Goal: Task Accomplishment & Management: Manage account settings

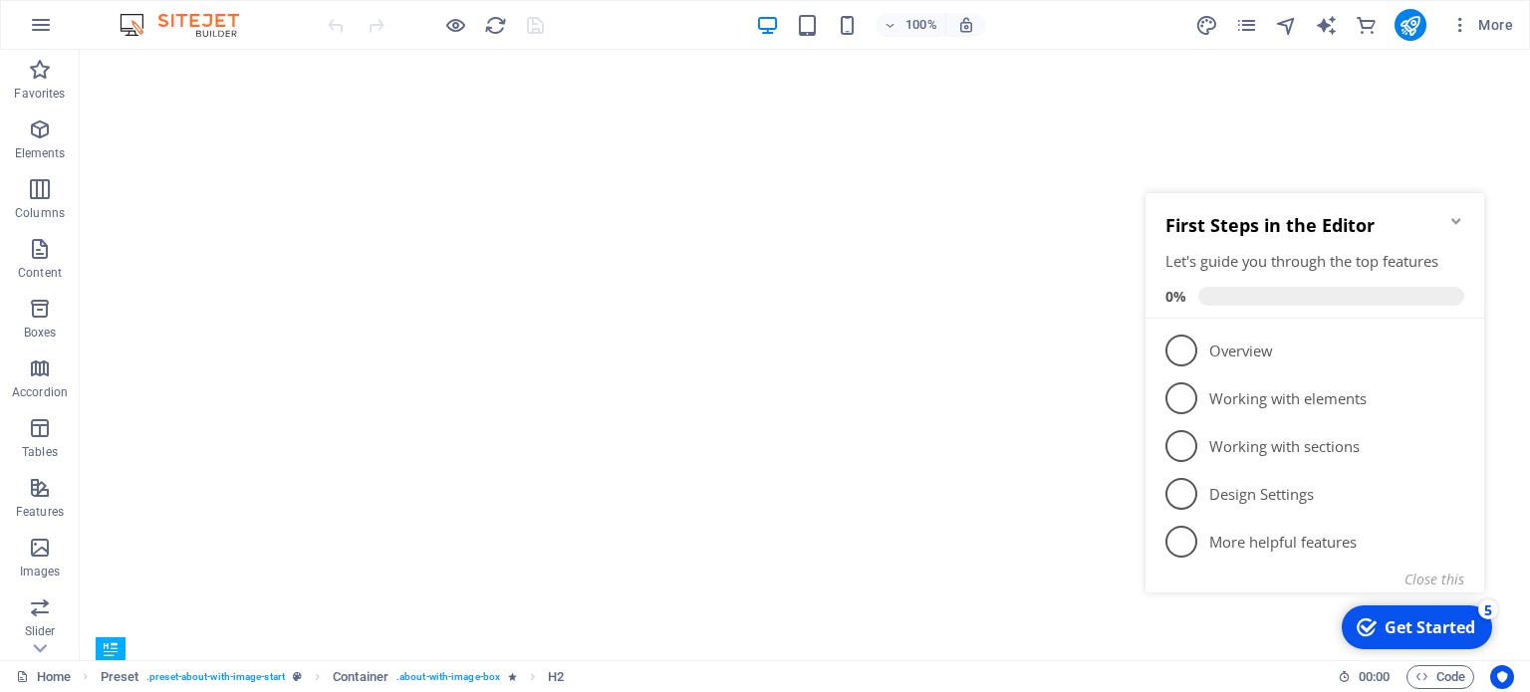
click at [1414, 627] on div "Get Started" at bounding box center [1429, 627] width 91 height 22
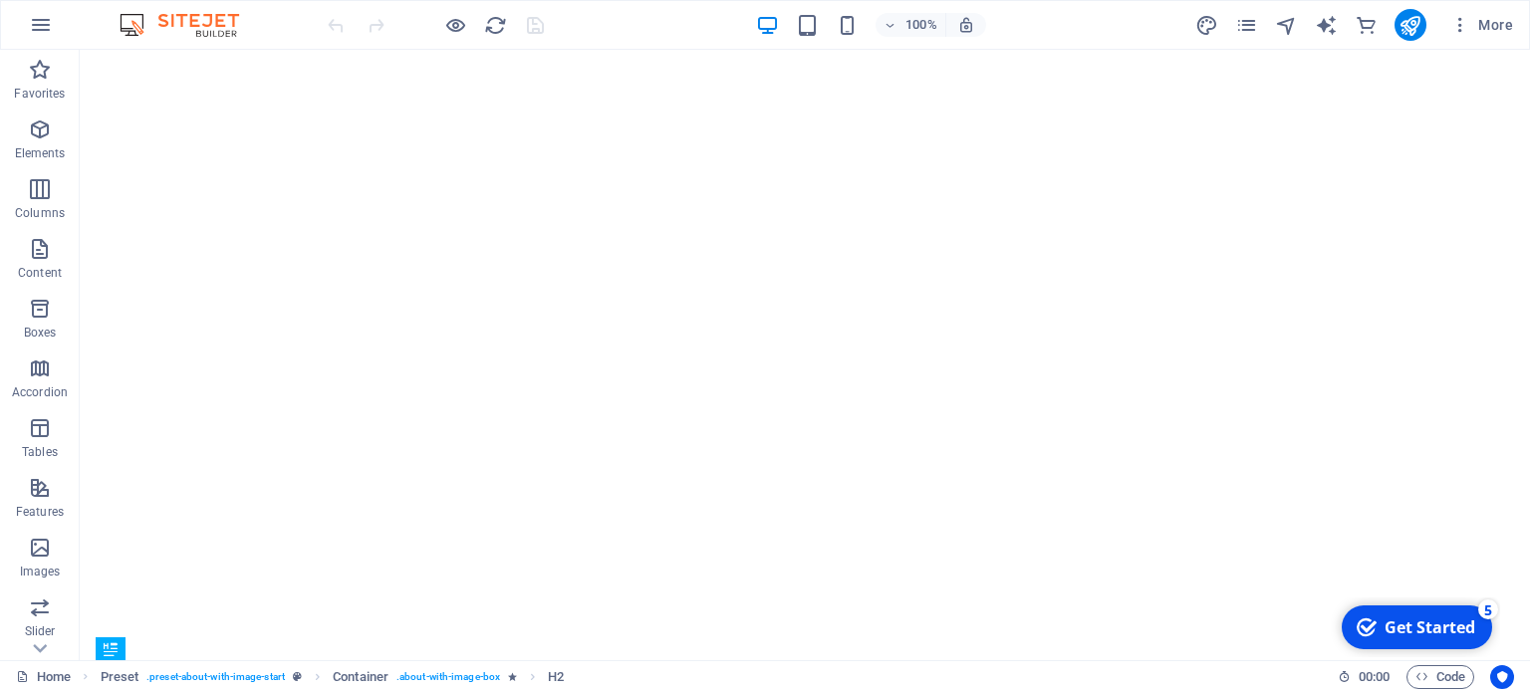
click at [1413, 627] on div "Get Started" at bounding box center [1429, 627] width 91 height 22
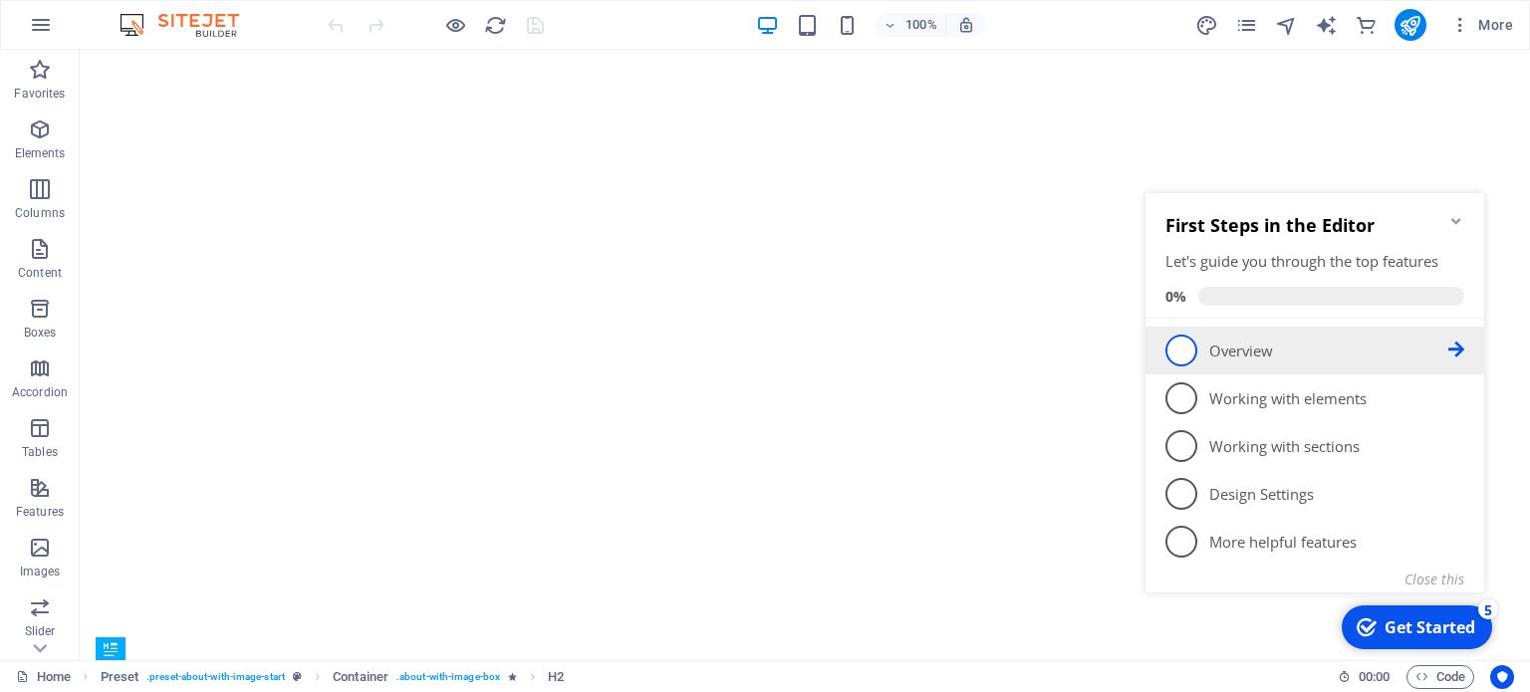
click at [1179, 348] on span "1" at bounding box center [1181, 351] width 32 height 32
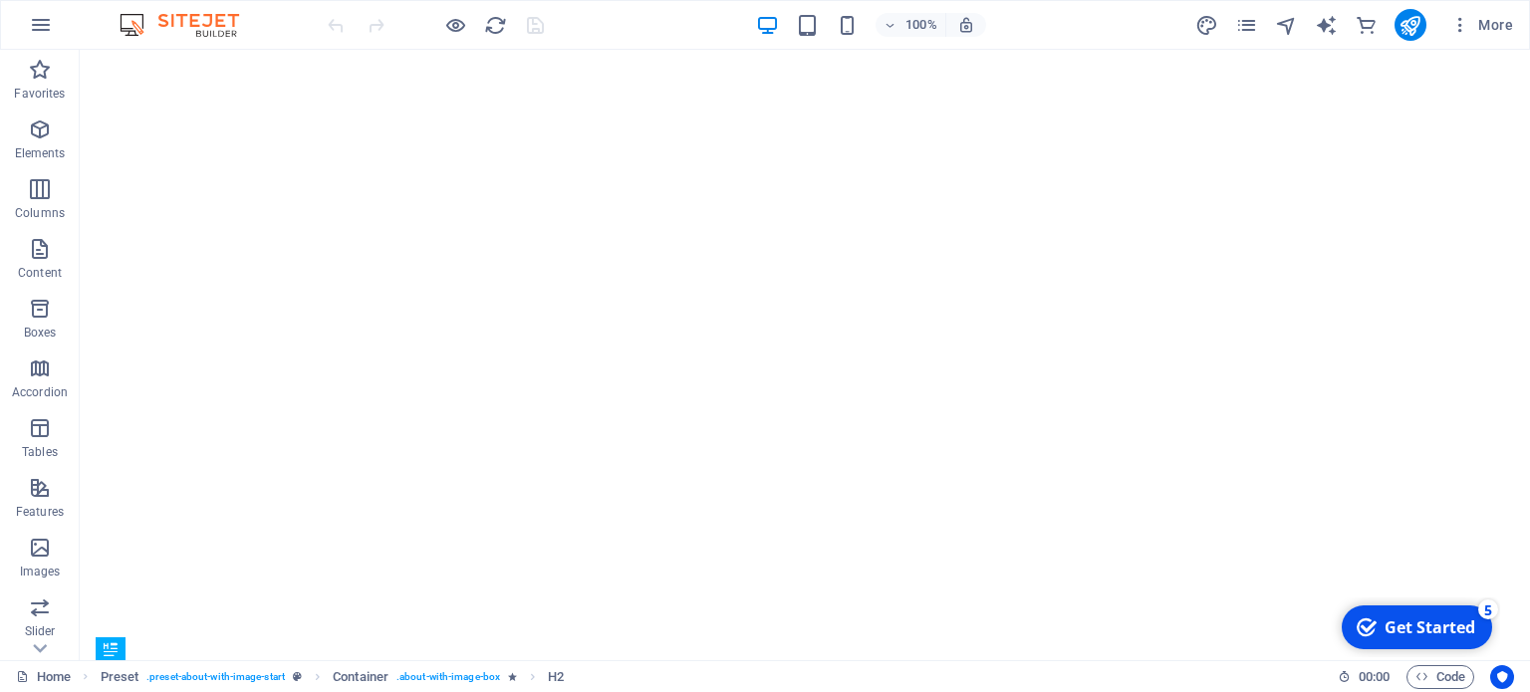
click at [1415, 628] on div "Get Started" at bounding box center [1429, 627] width 91 height 22
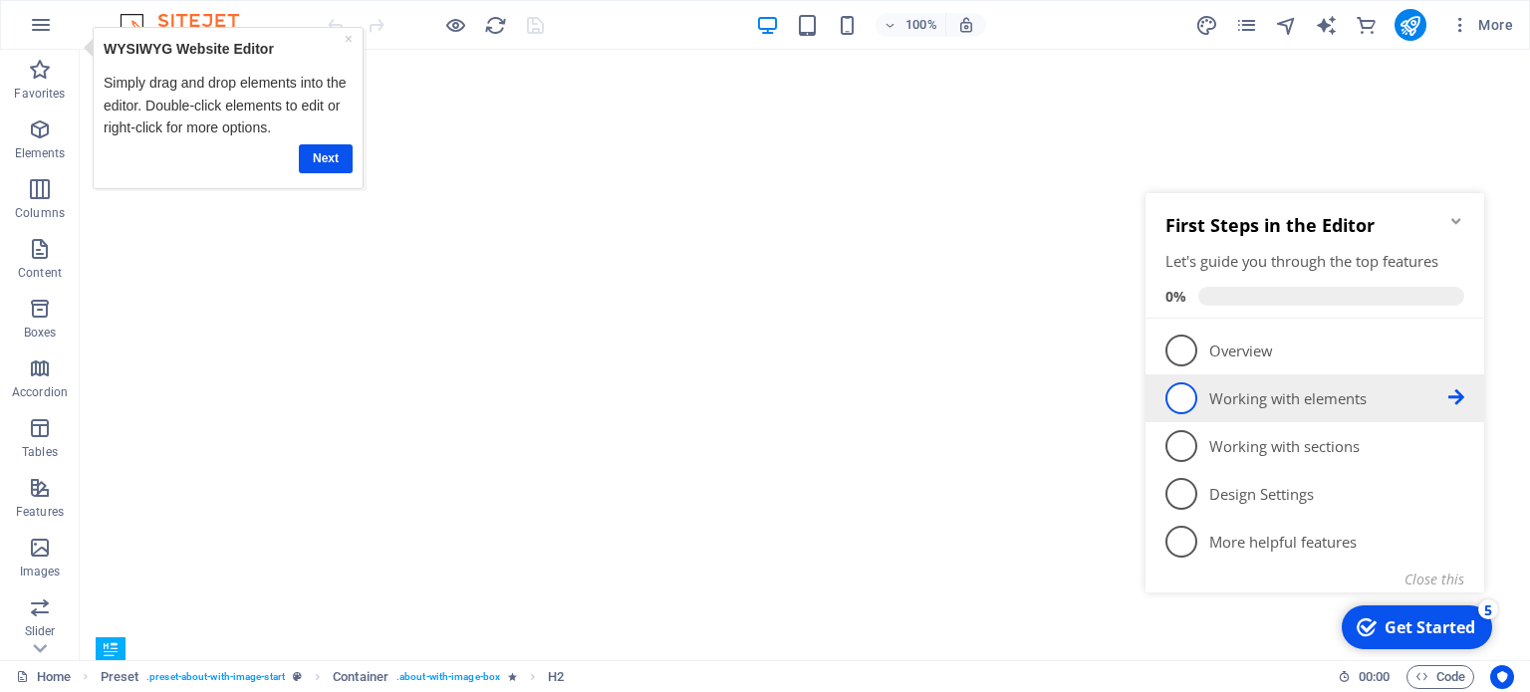
click at [1187, 399] on span "2" at bounding box center [1181, 398] width 32 height 32
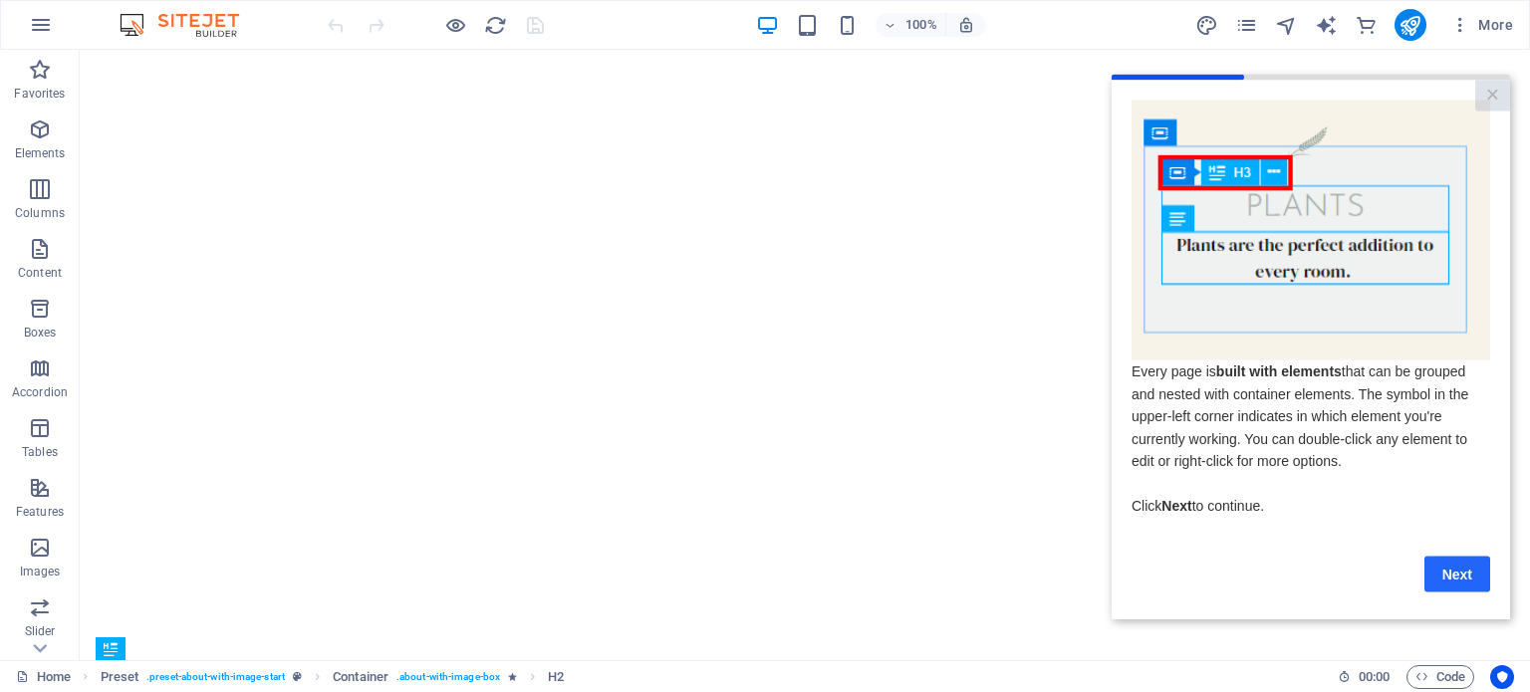
click at [1472, 588] on link "Next" at bounding box center [1457, 574] width 66 height 36
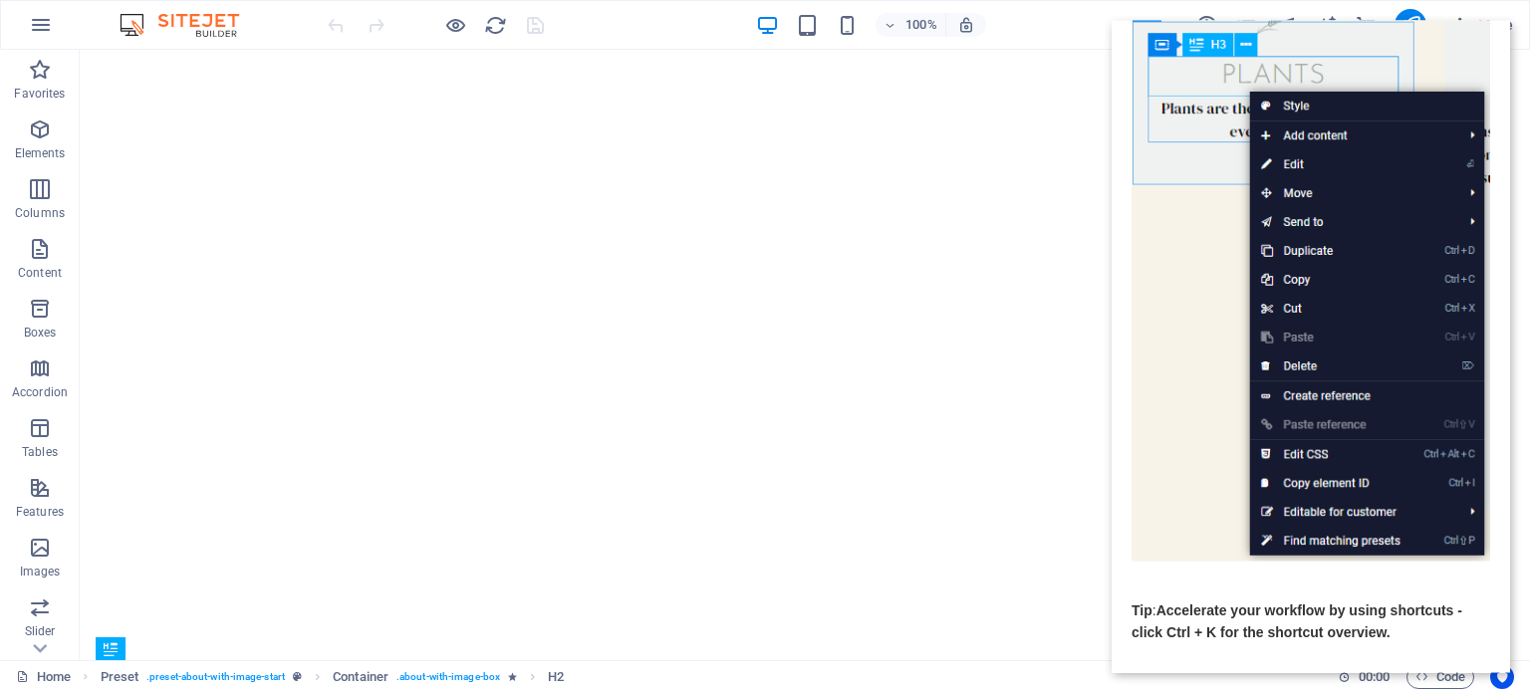
scroll to position [211, 0]
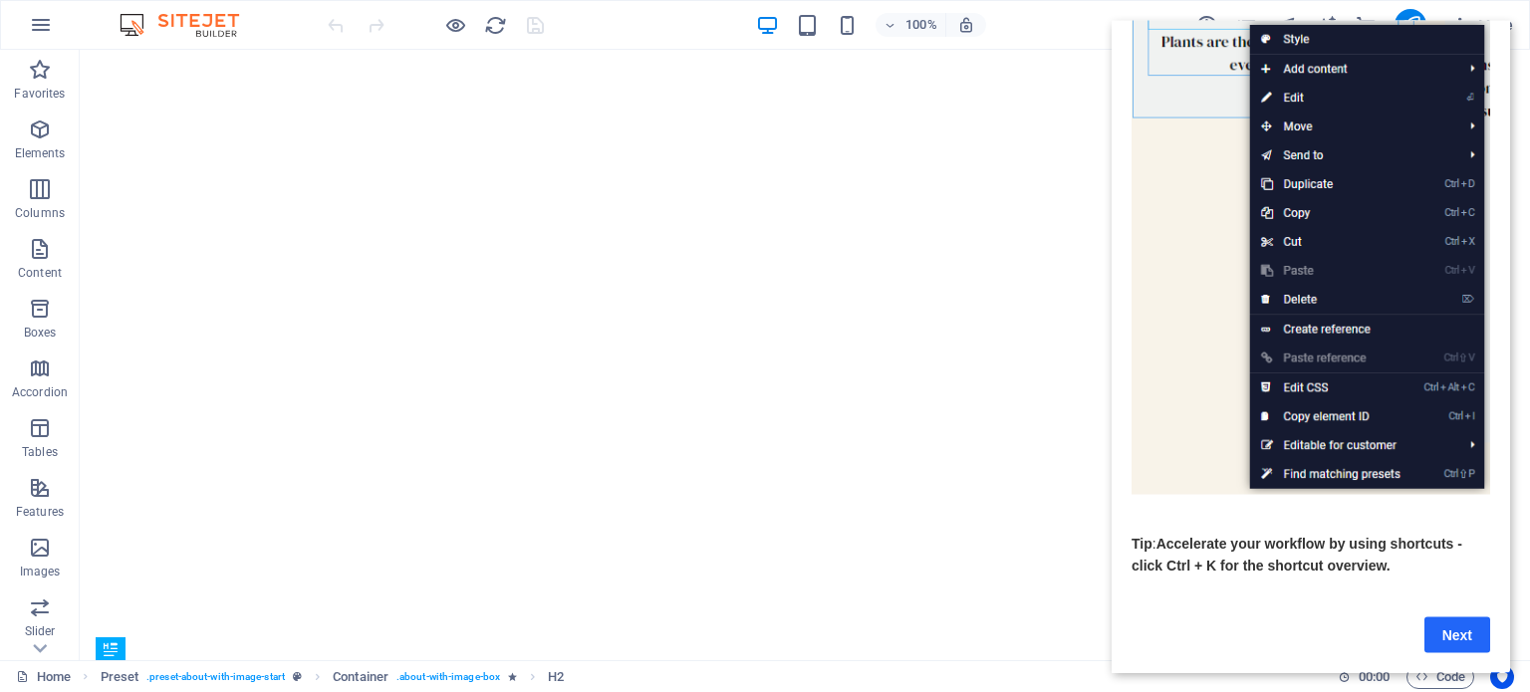
click at [1446, 622] on link "Next" at bounding box center [1457, 634] width 66 height 36
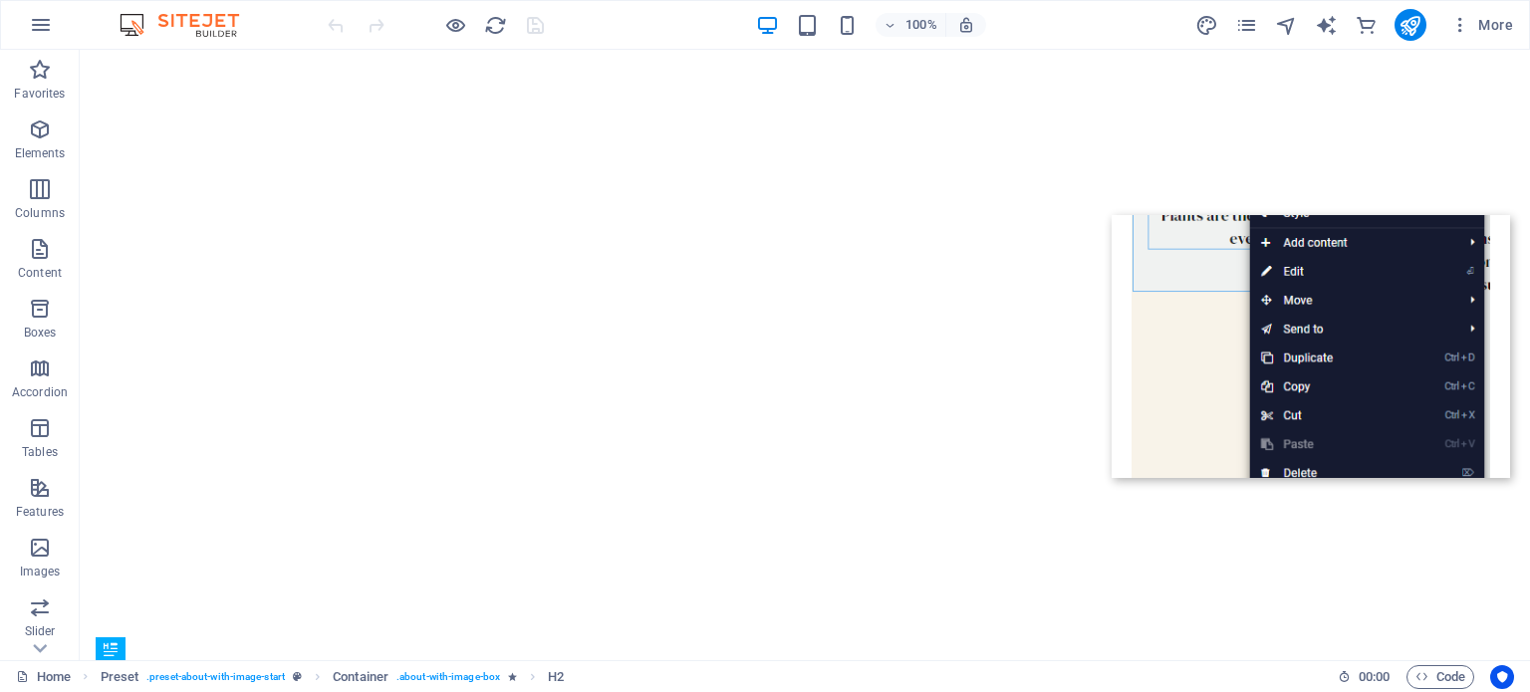
scroll to position [0, 0]
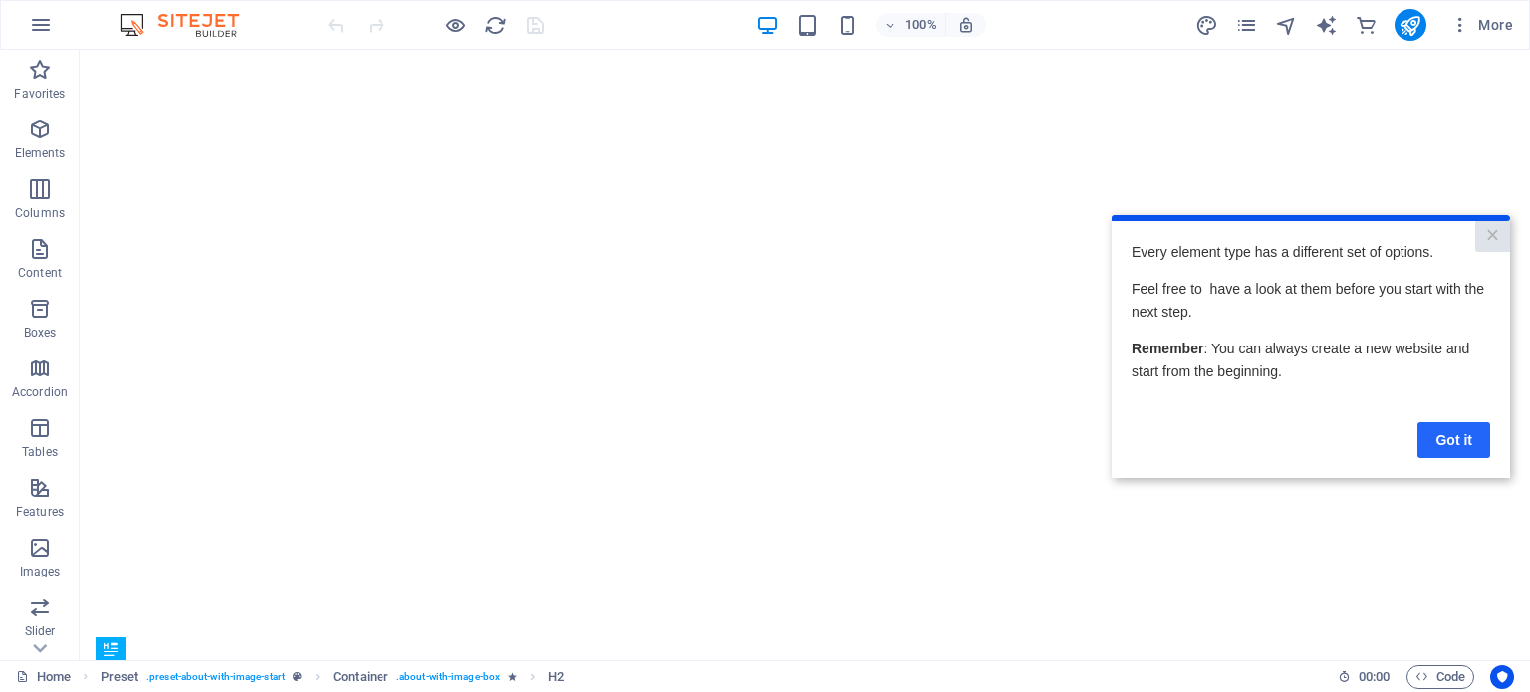
click at [1462, 443] on link "Got it" at bounding box center [1453, 439] width 73 height 36
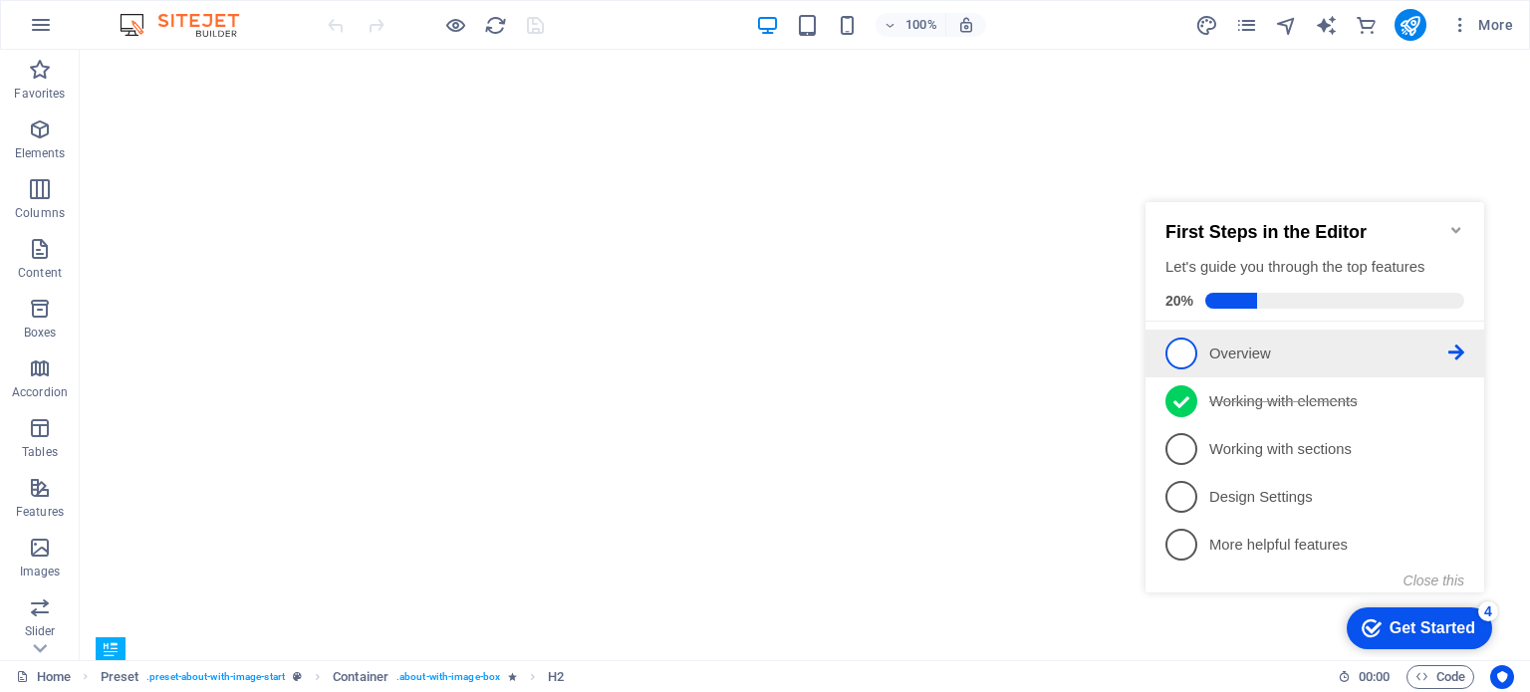
click at [1176, 355] on span "1" at bounding box center [1181, 354] width 32 height 32
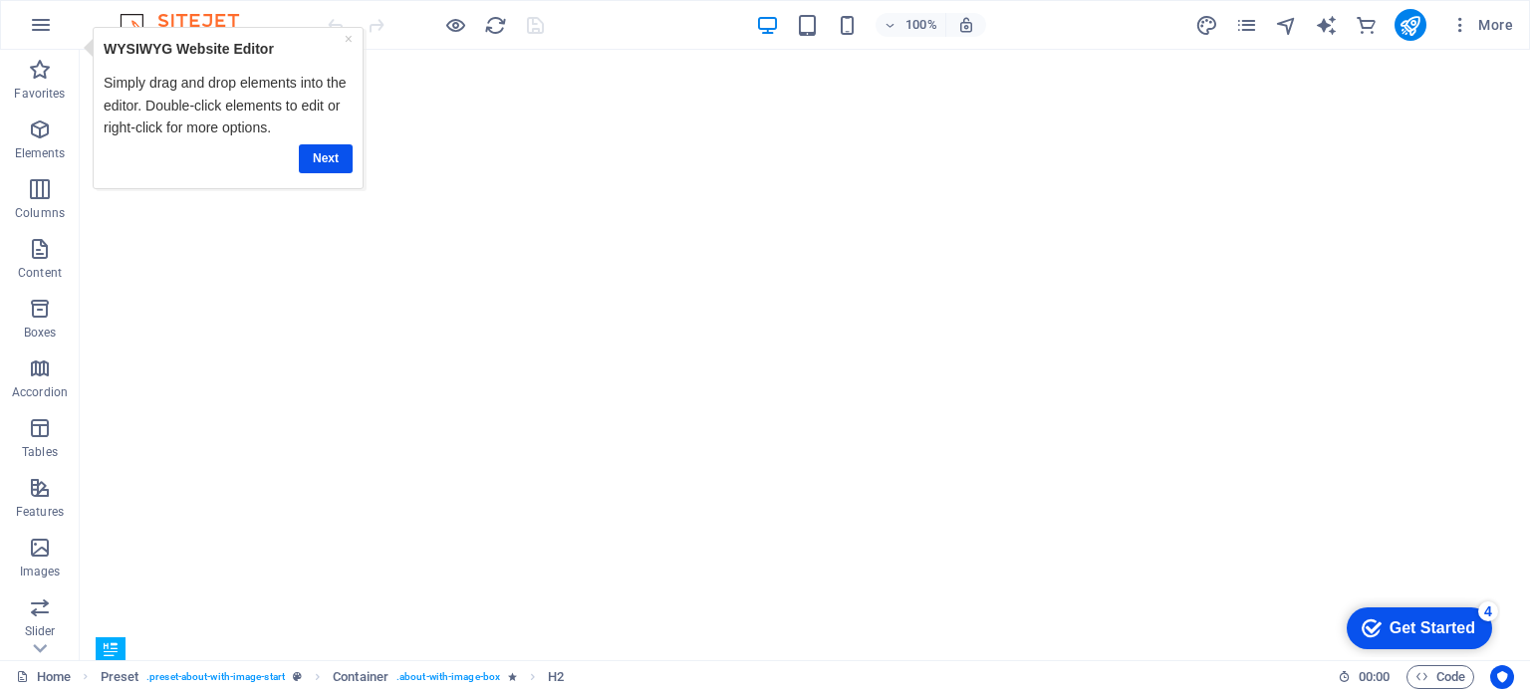
click at [1408, 615] on div "checkmark Get Started 4" at bounding box center [1418, 629] width 145 height 42
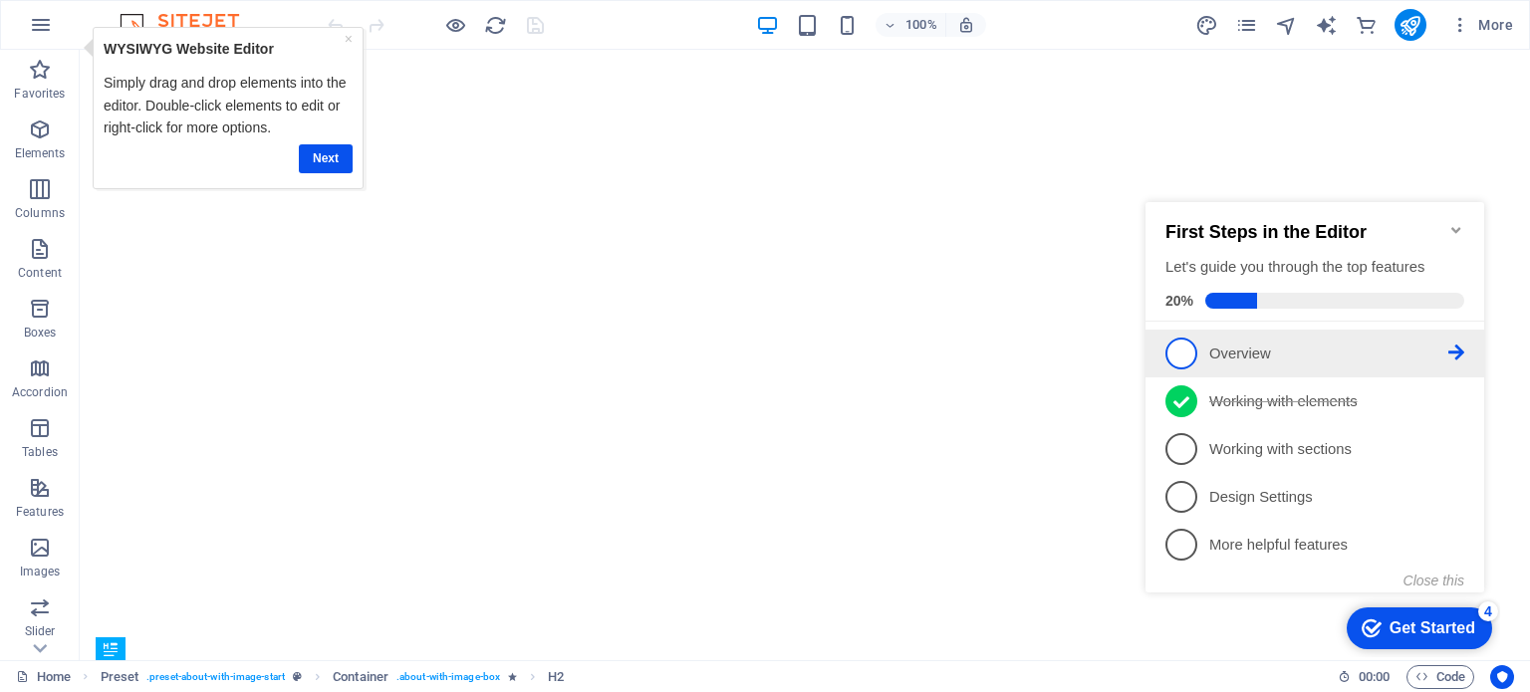
click at [1449, 349] on icon at bounding box center [1456, 353] width 16 height 16
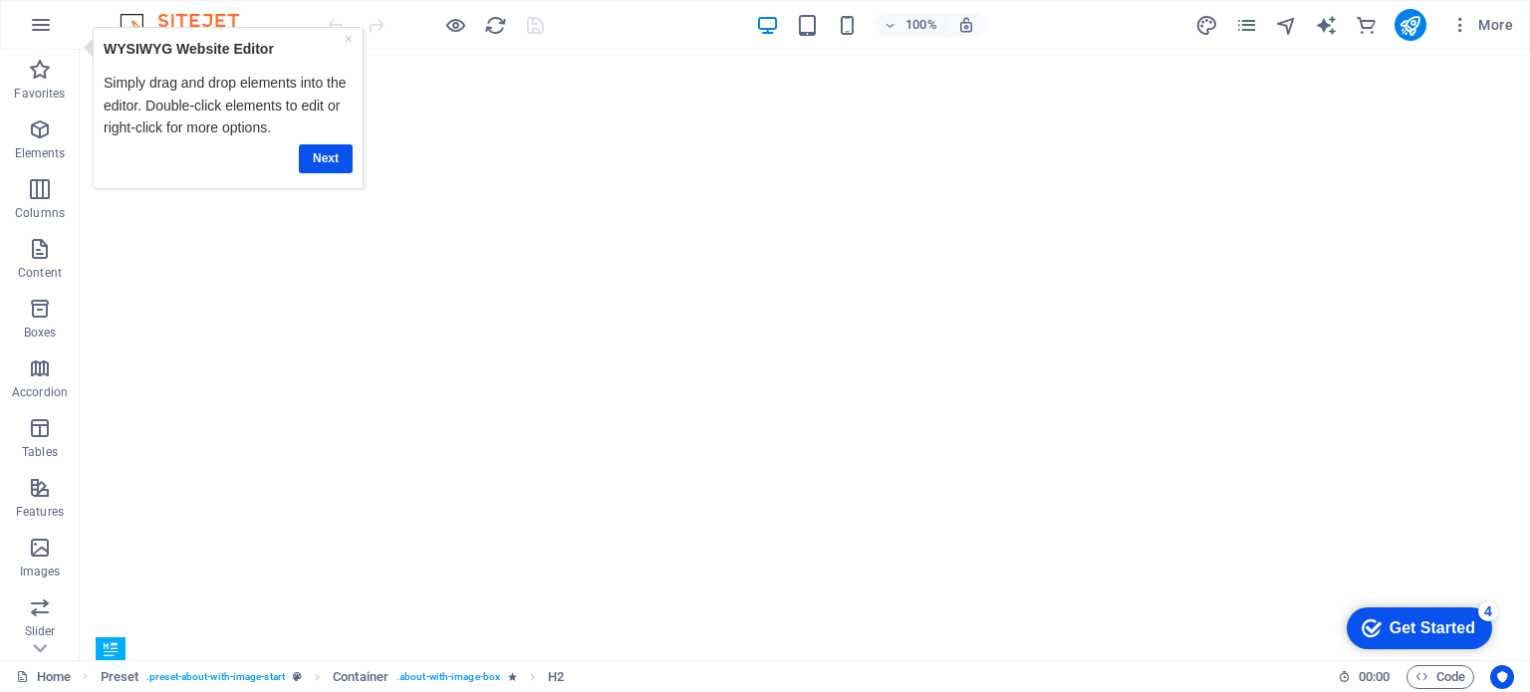
click at [1445, 624] on div "Get Started" at bounding box center [1432, 628] width 86 height 18
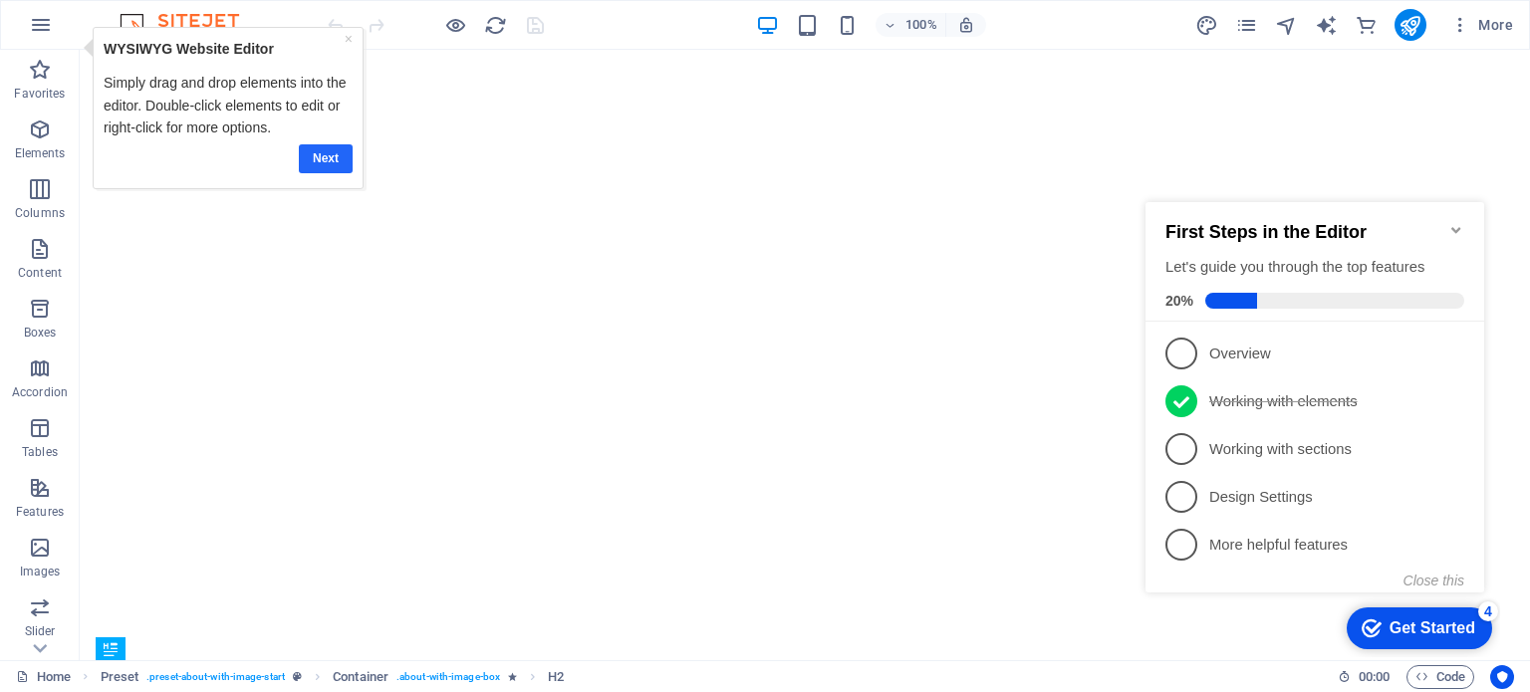
click at [307, 157] on link "Next" at bounding box center [326, 157] width 54 height 29
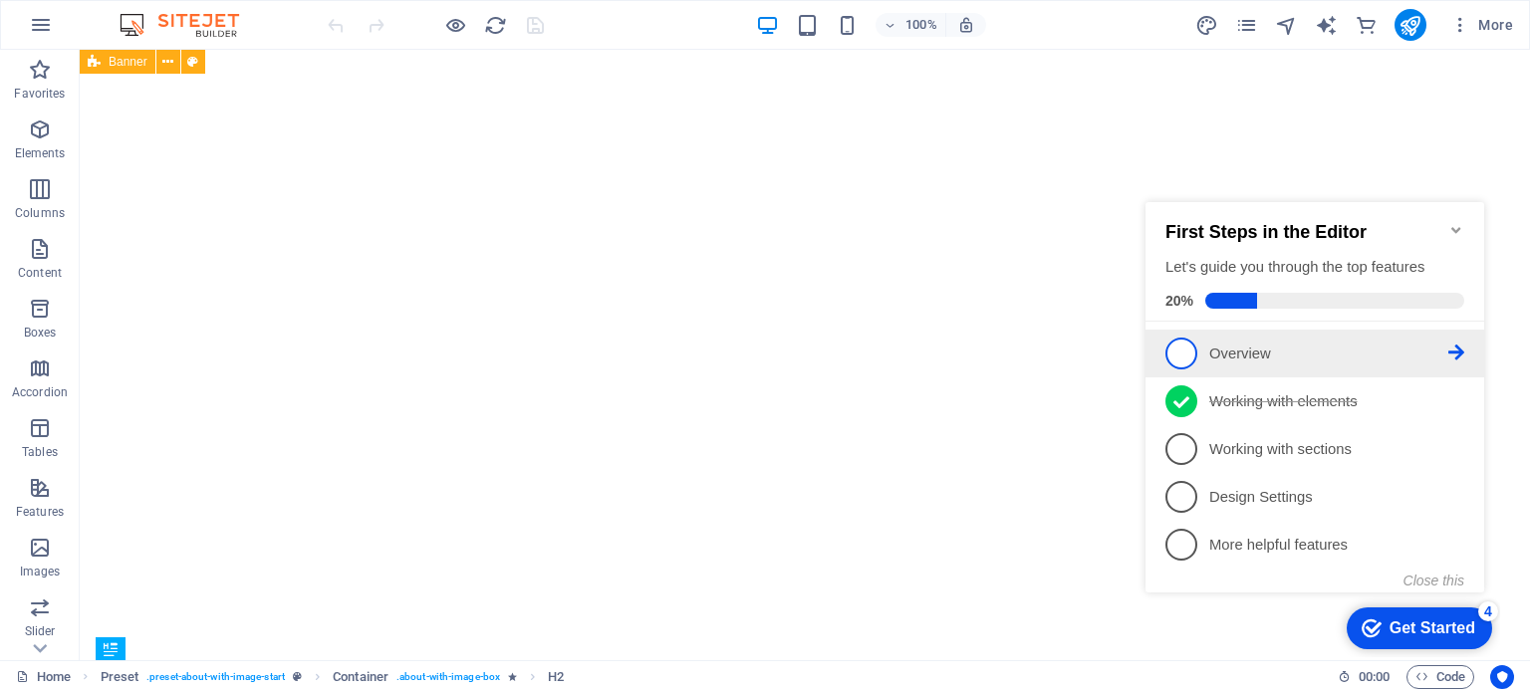
click at [1262, 339] on link "1 Overview - incomplete" at bounding box center [1314, 354] width 299 height 32
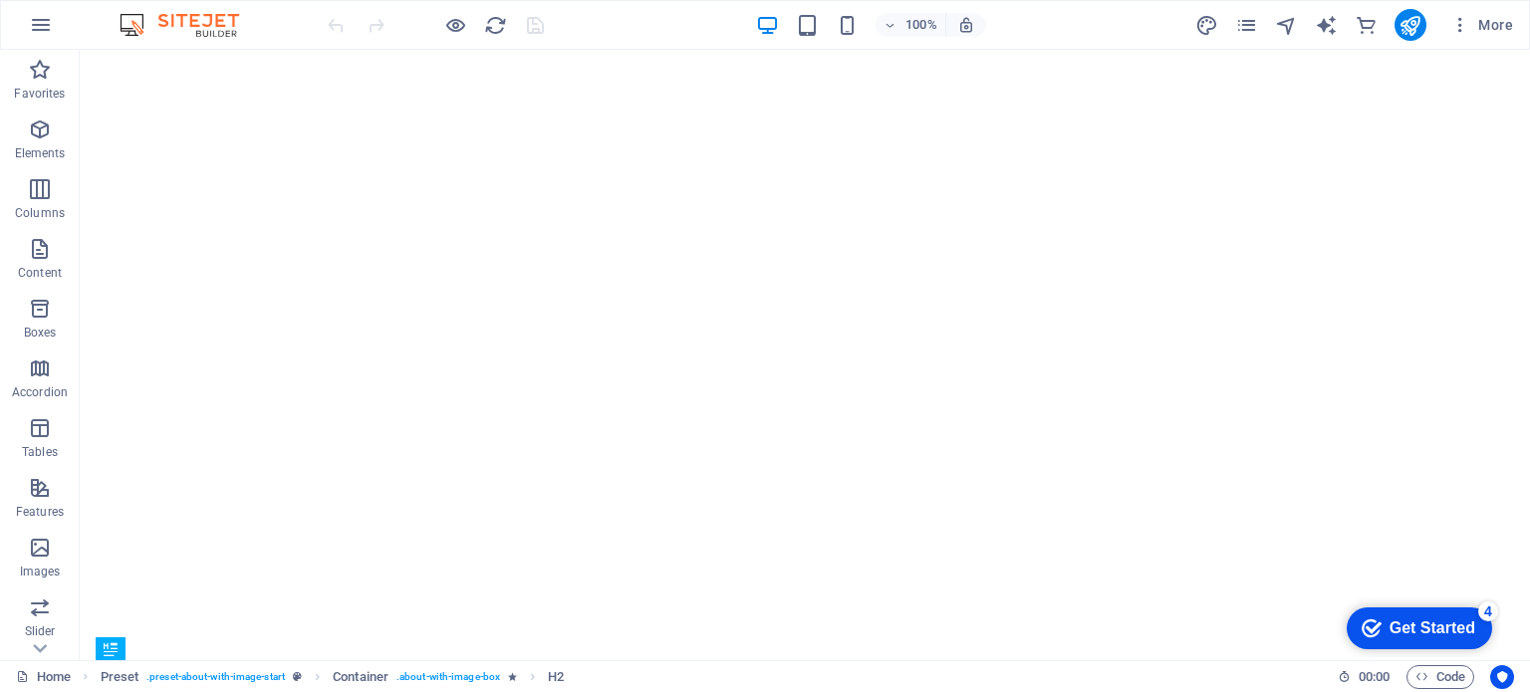
click at [1441, 627] on div "Get Started" at bounding box center [1432, 628] width 86 height 18
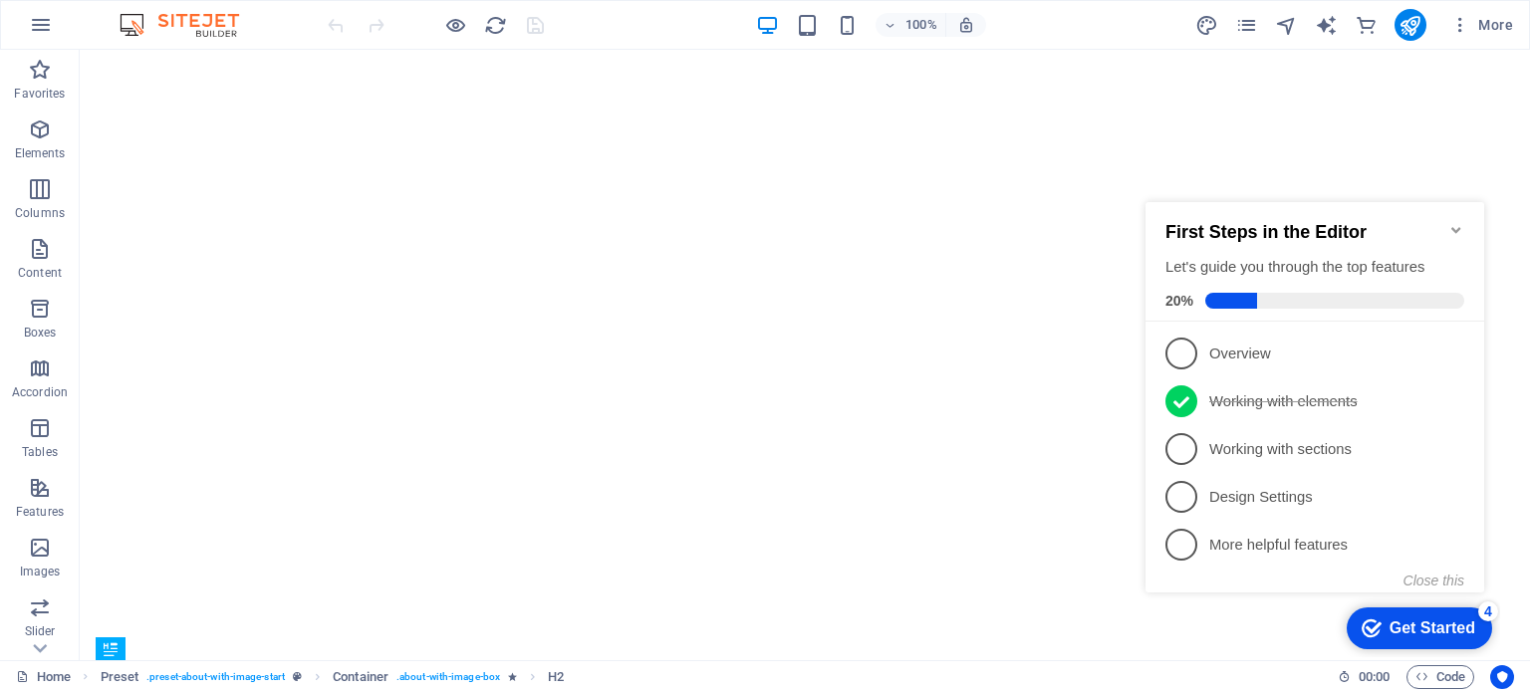
click at [1451, 361] on icon at bounding box center [1456, 353] width 16 height 16
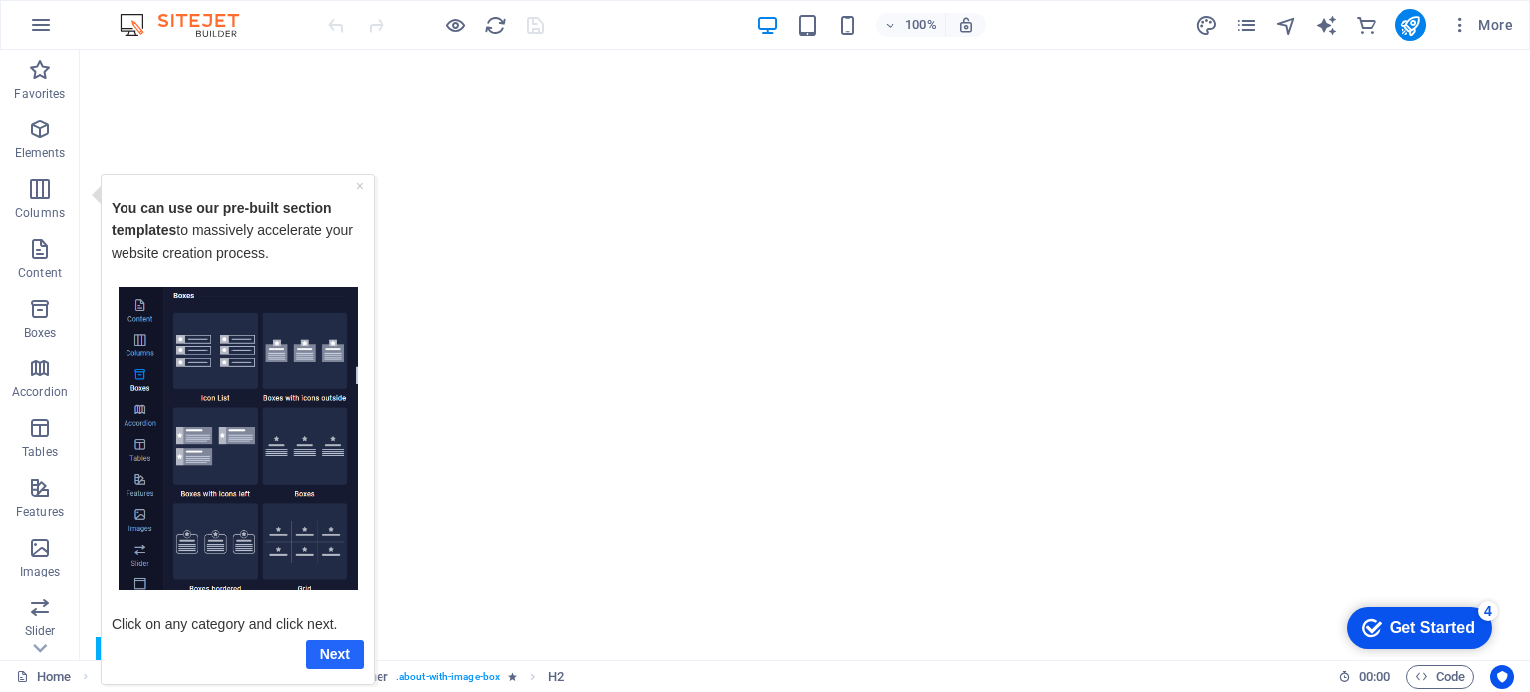
click at [335, 648] on link "Next" at bounding box center [335, 653] width 58 height 29
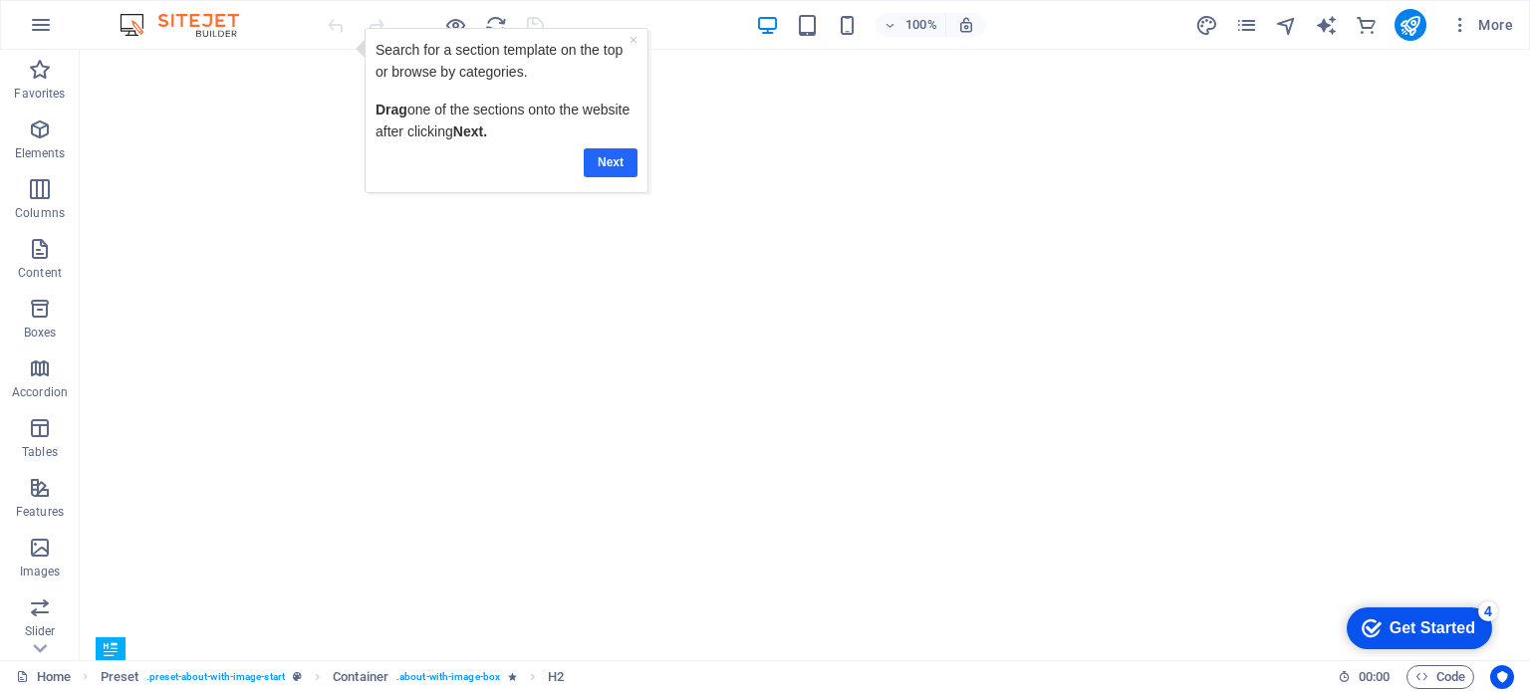
click at [614, 162] on link "Next" at bounding box center [611, 161] width 54 height 29
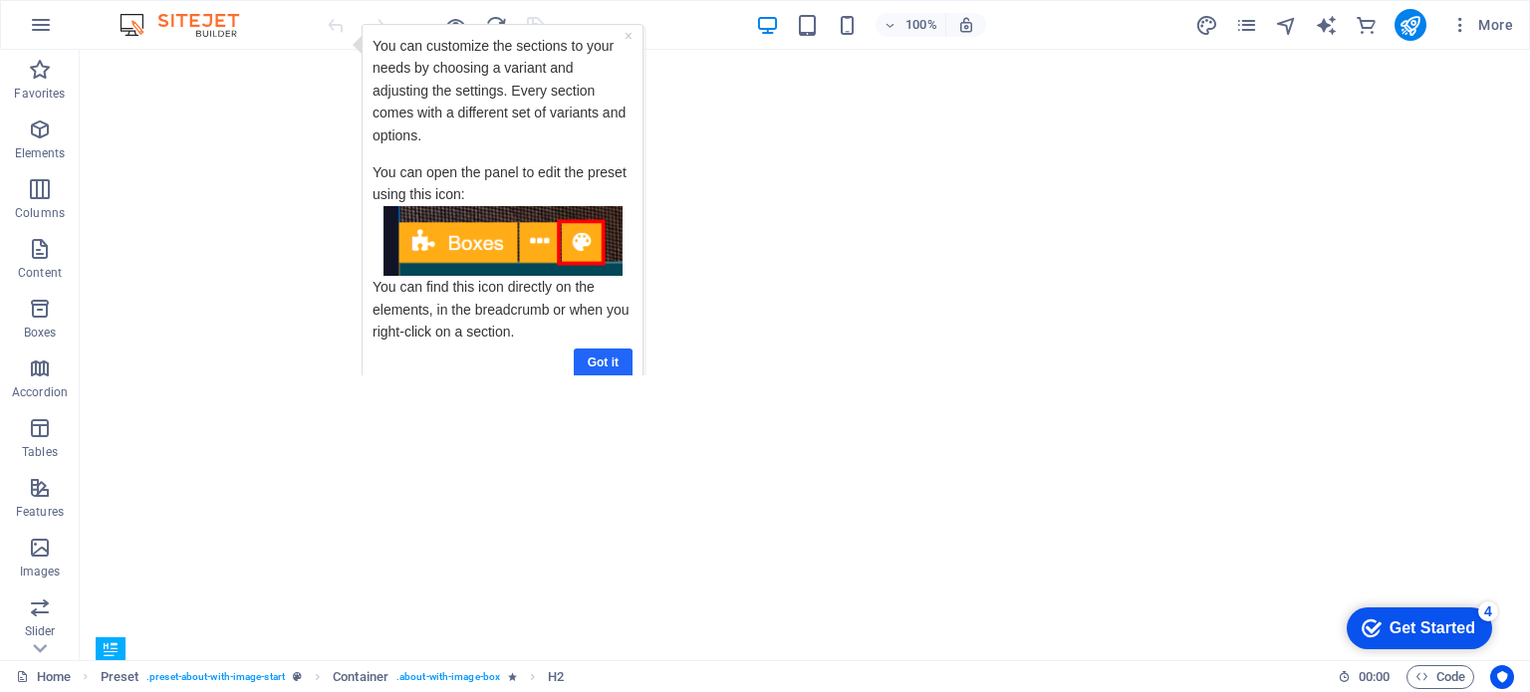
click at [602, 348] on link "Got it" at bounding box center [603, 362] width 59 height 29
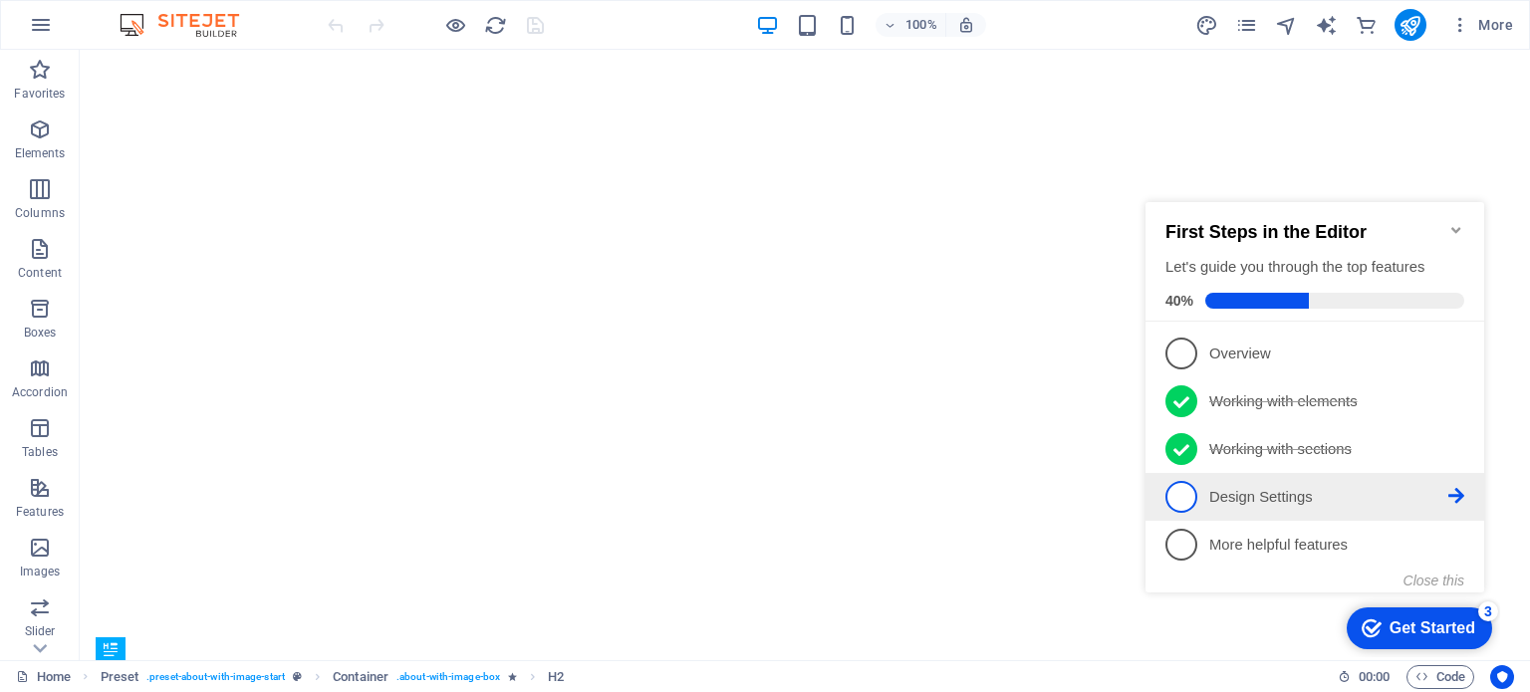
click at [1287, 487] on p "Design Settings - incomplete" at bounding box center [1328, 497] width 239 height 21
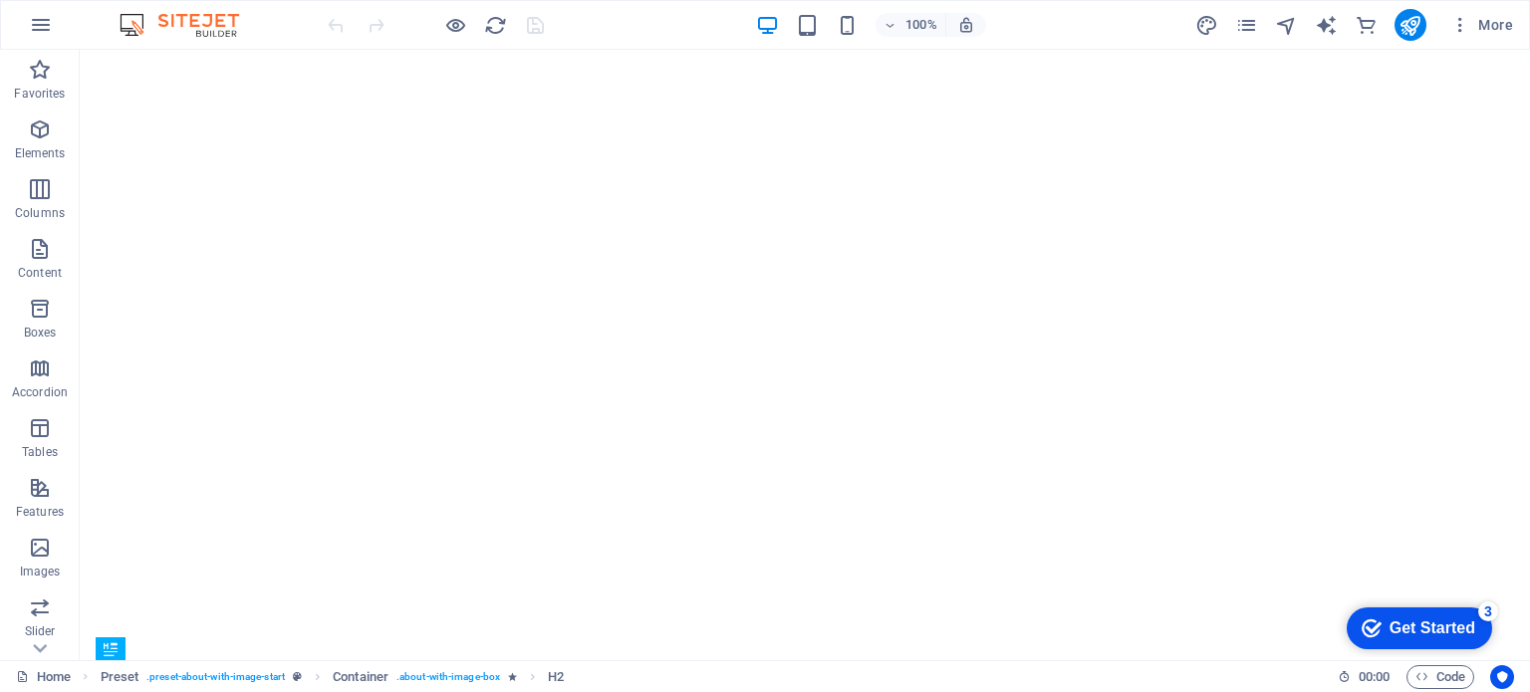
drag, startPoint x: 1452, startPoint y: 624, endPoint x: 1628, endPoint y: 1048, distance: 458.5
click at [1436, 622] on div "Get Started" at bounding box center [1432, 628] width 86 height 18
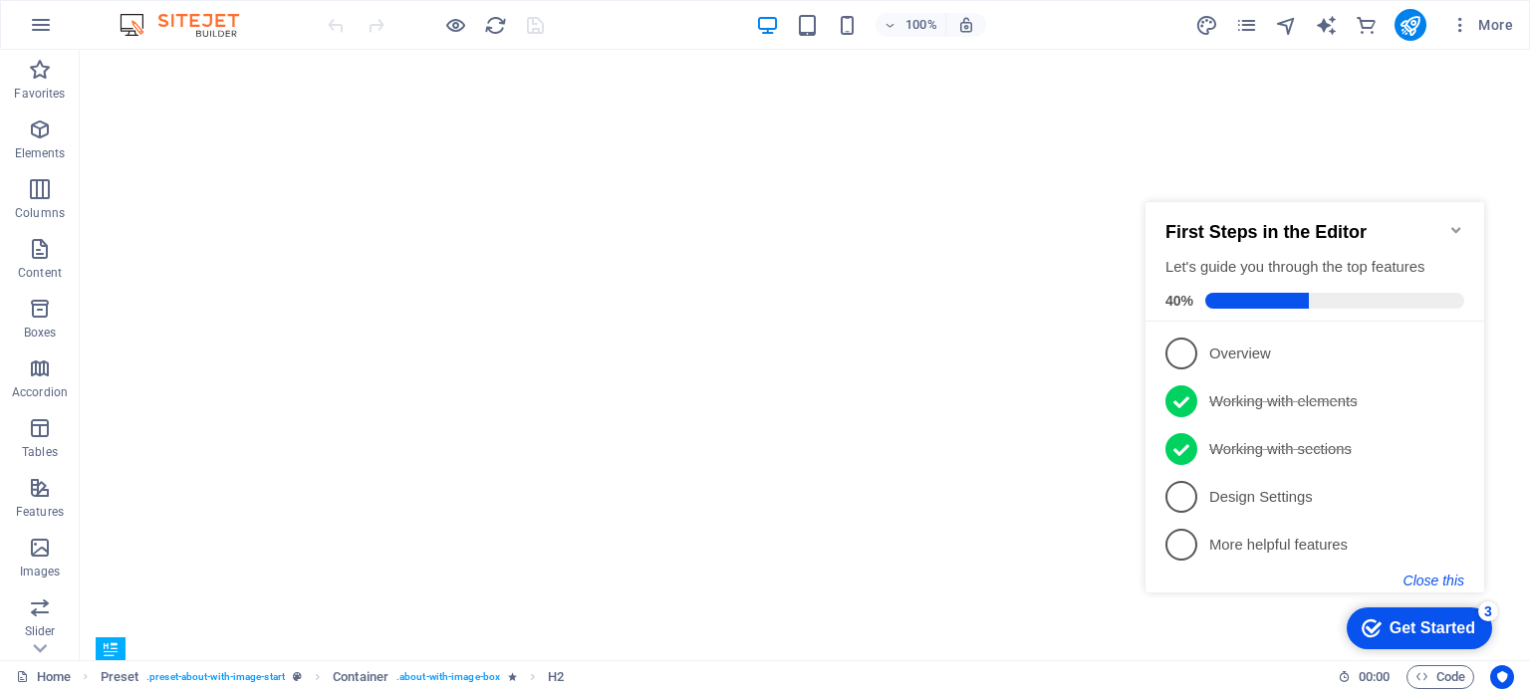
click at [1440, 579] on button "Close this" at bounding box center [1433, 581] width 61 height 16
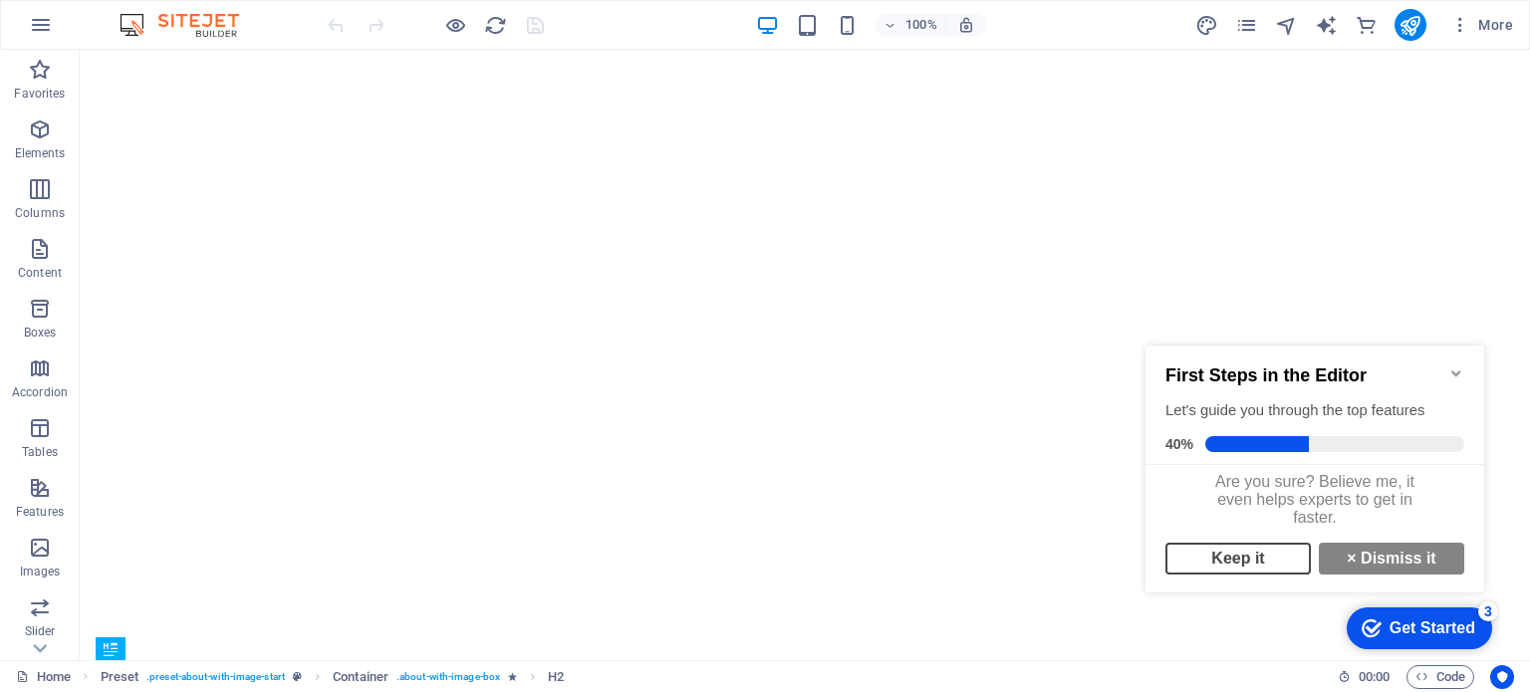
click at [1275, 571] on link "Keep it" at bounding box center [1237, 559] width 145 height 32
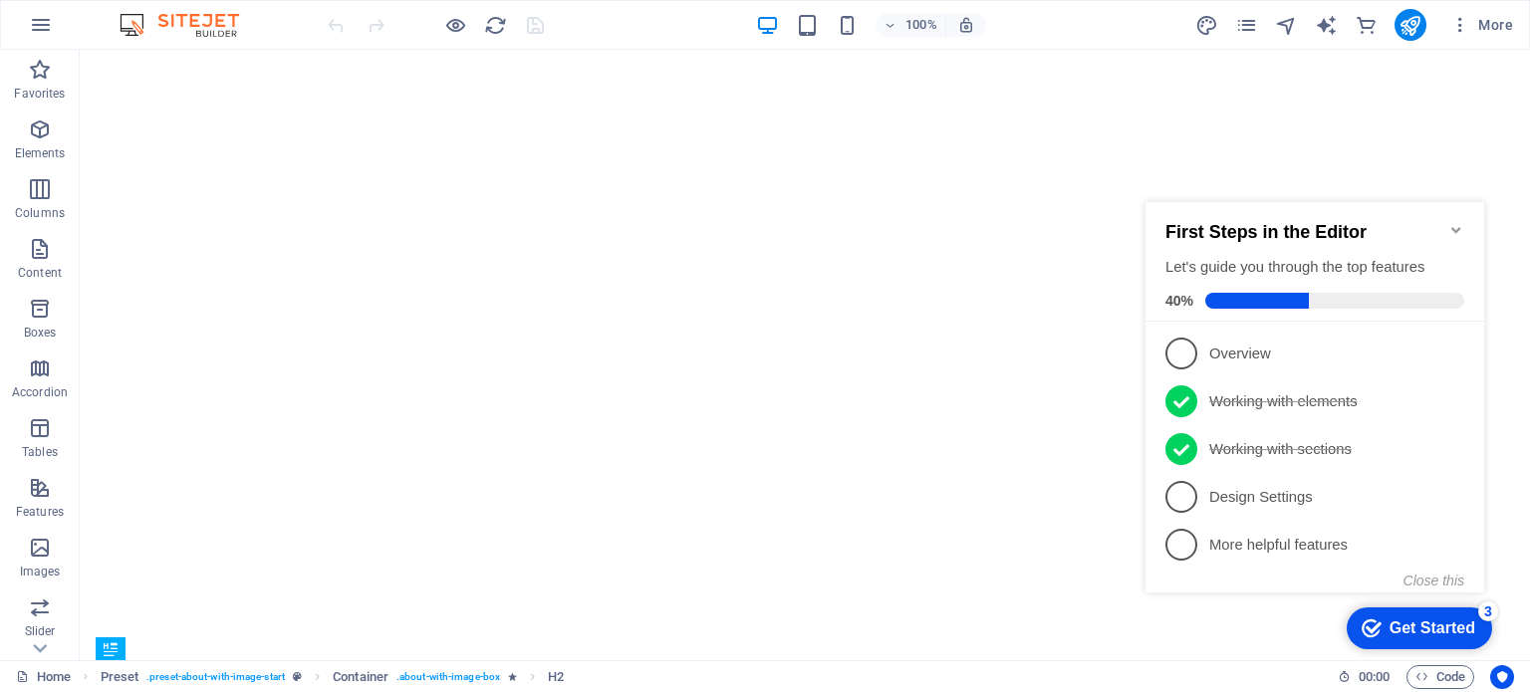
click at [1392, 628] on div "Get Started" at bounding box center [1432, 628] width 86 height 18
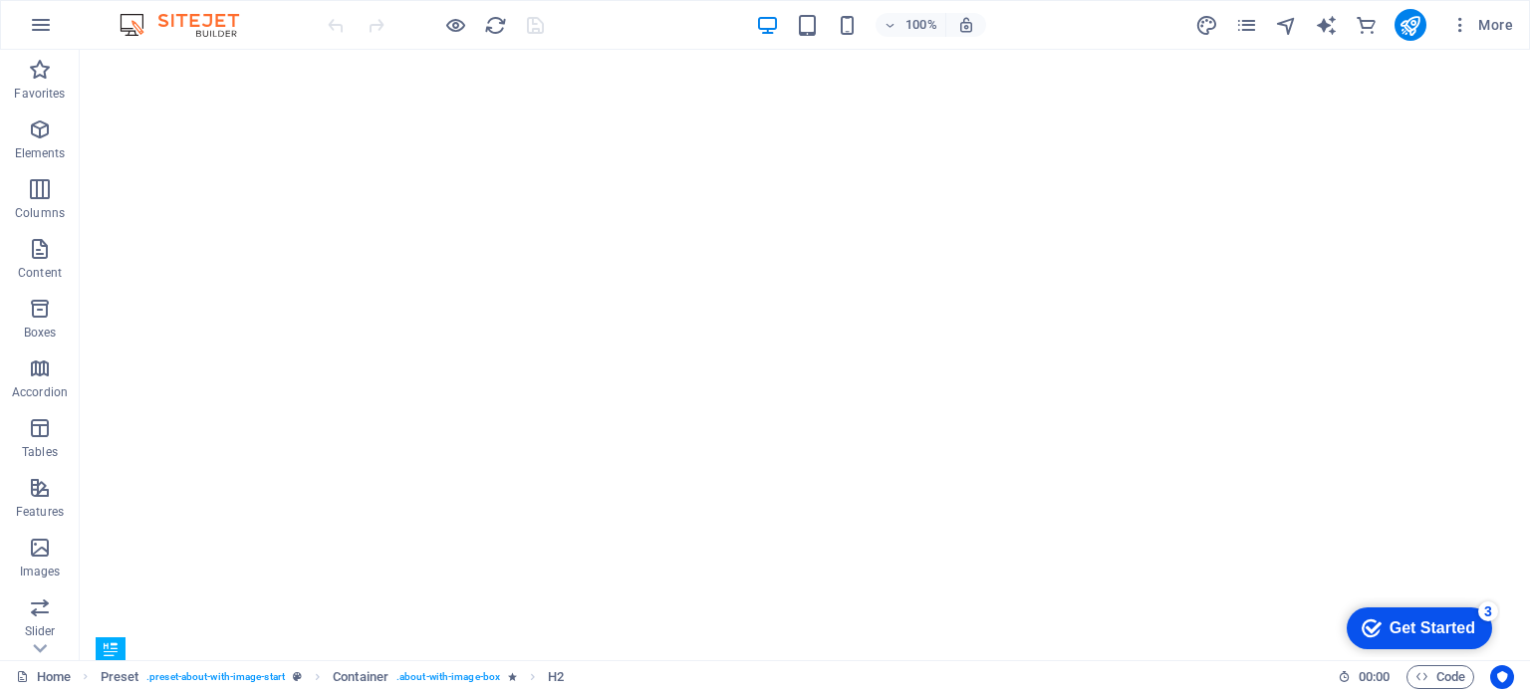
click at [1475, 637] on div "Get Started" at bounding box center [1432, 628] width 86 height 18
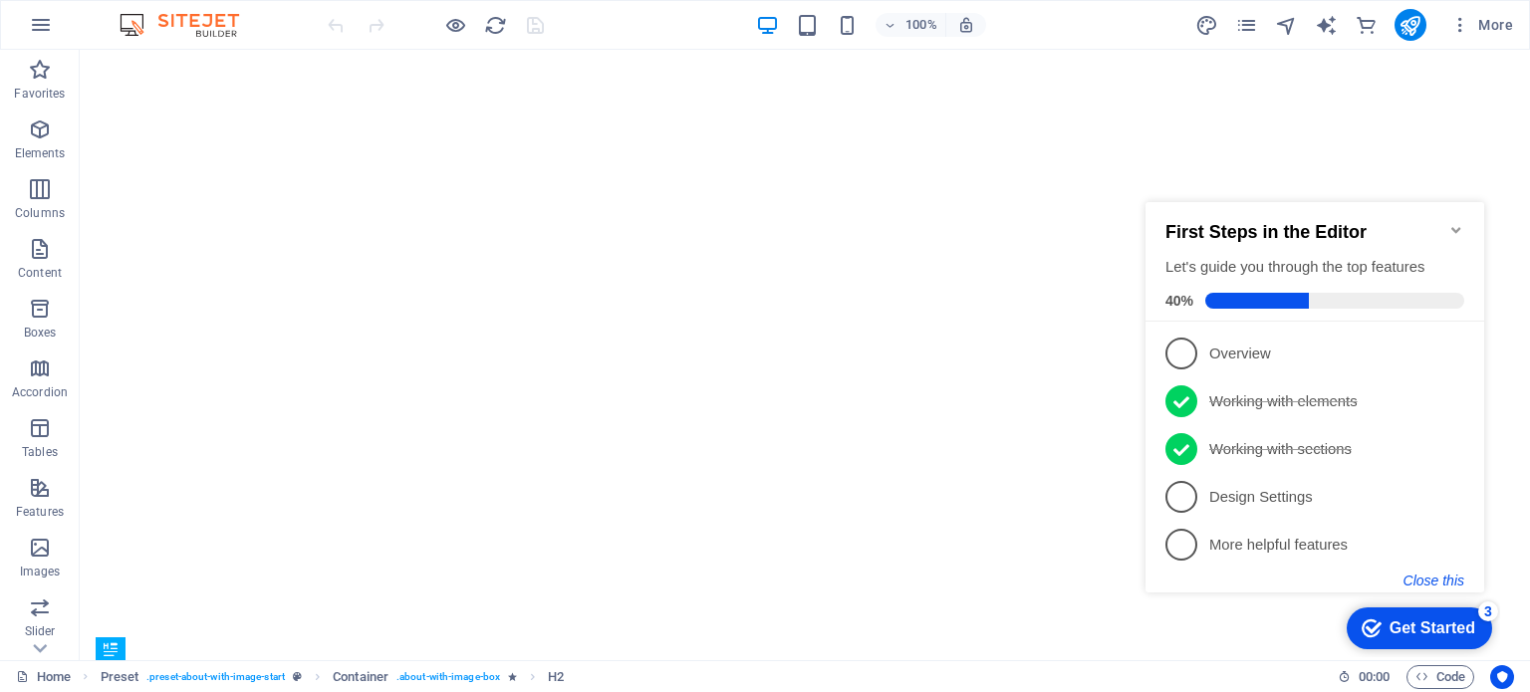
click at [1426, 581] on button "Close this" at bounding box center [1433, 581] width 61 height 16
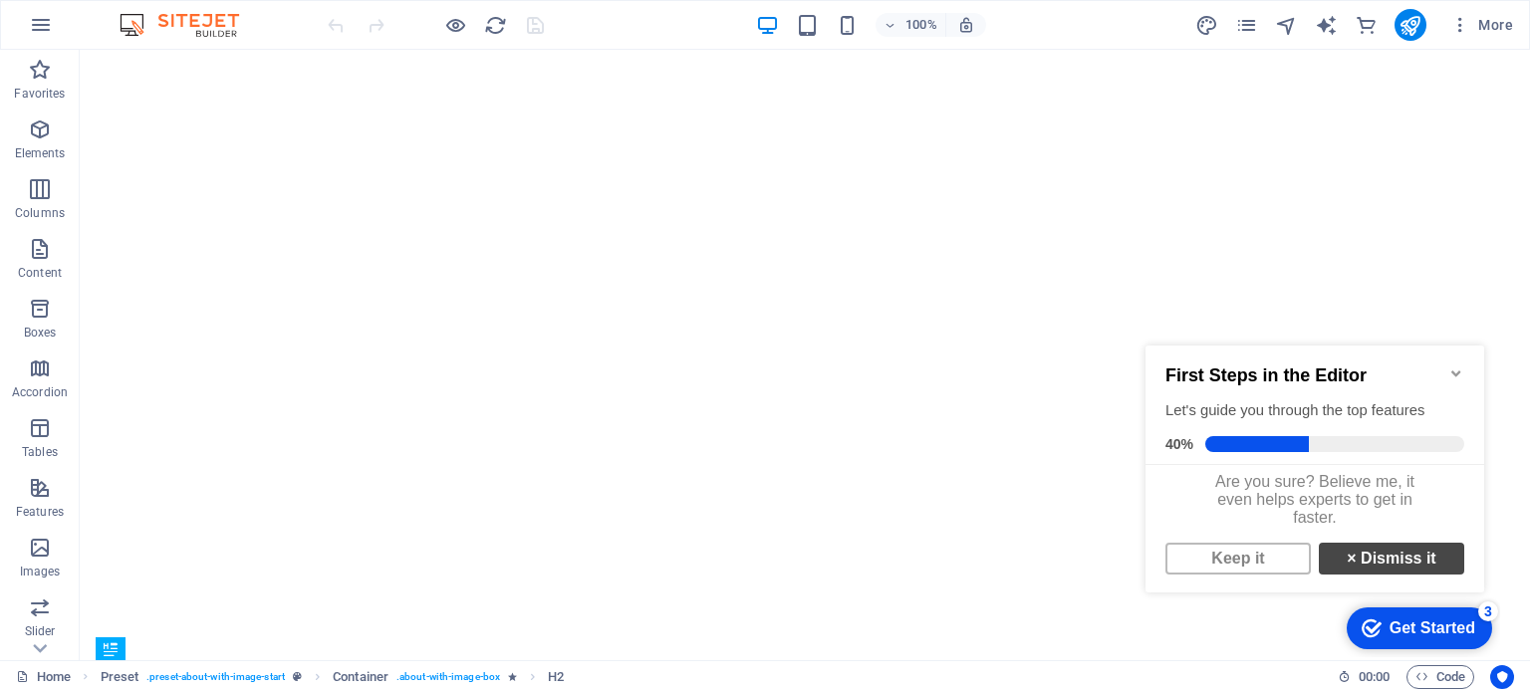
click at [1390, 569] on link "× Dismiss it" at bounding box center [1391, 559] width 145 height 32
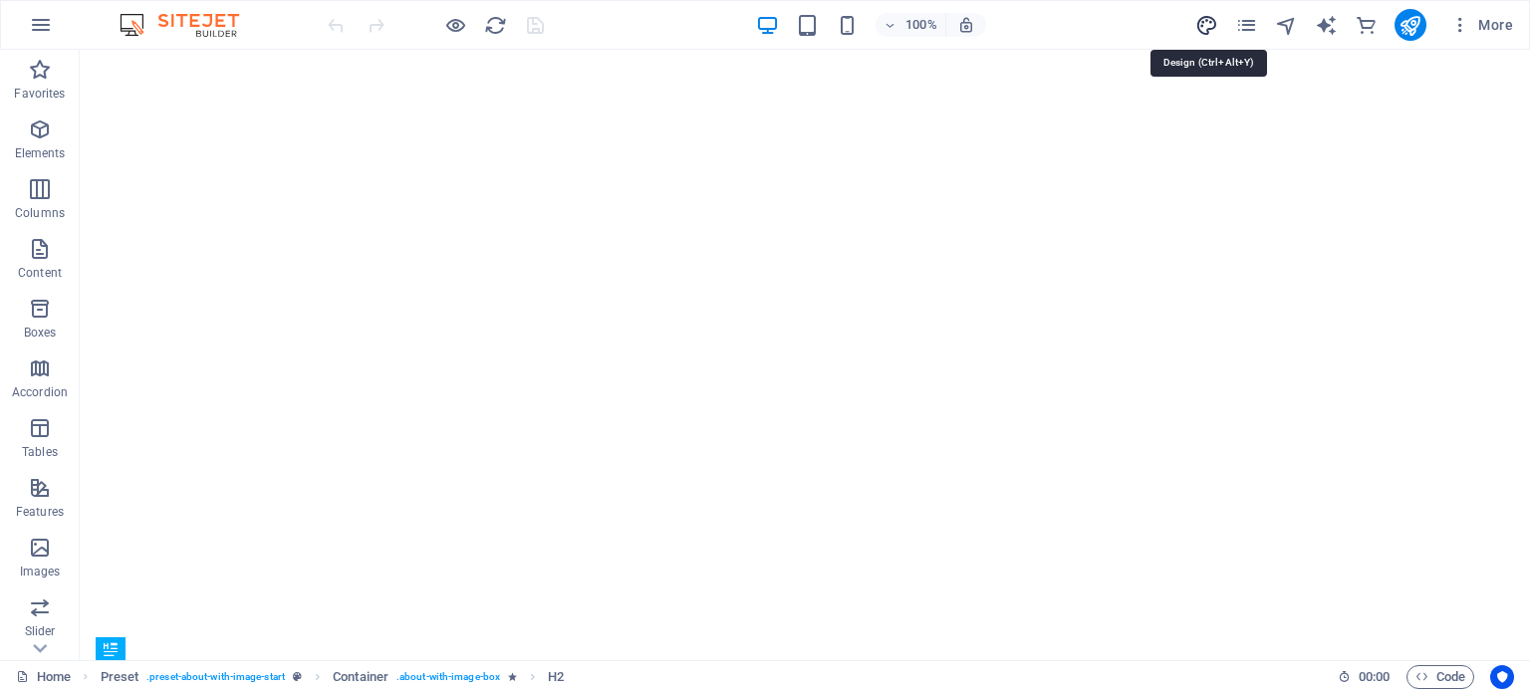
click at [1209, 23] on icon "design" at bounding box center [1206, 25] width 23 height 23
select select "px"
select select "300"
select select "px"
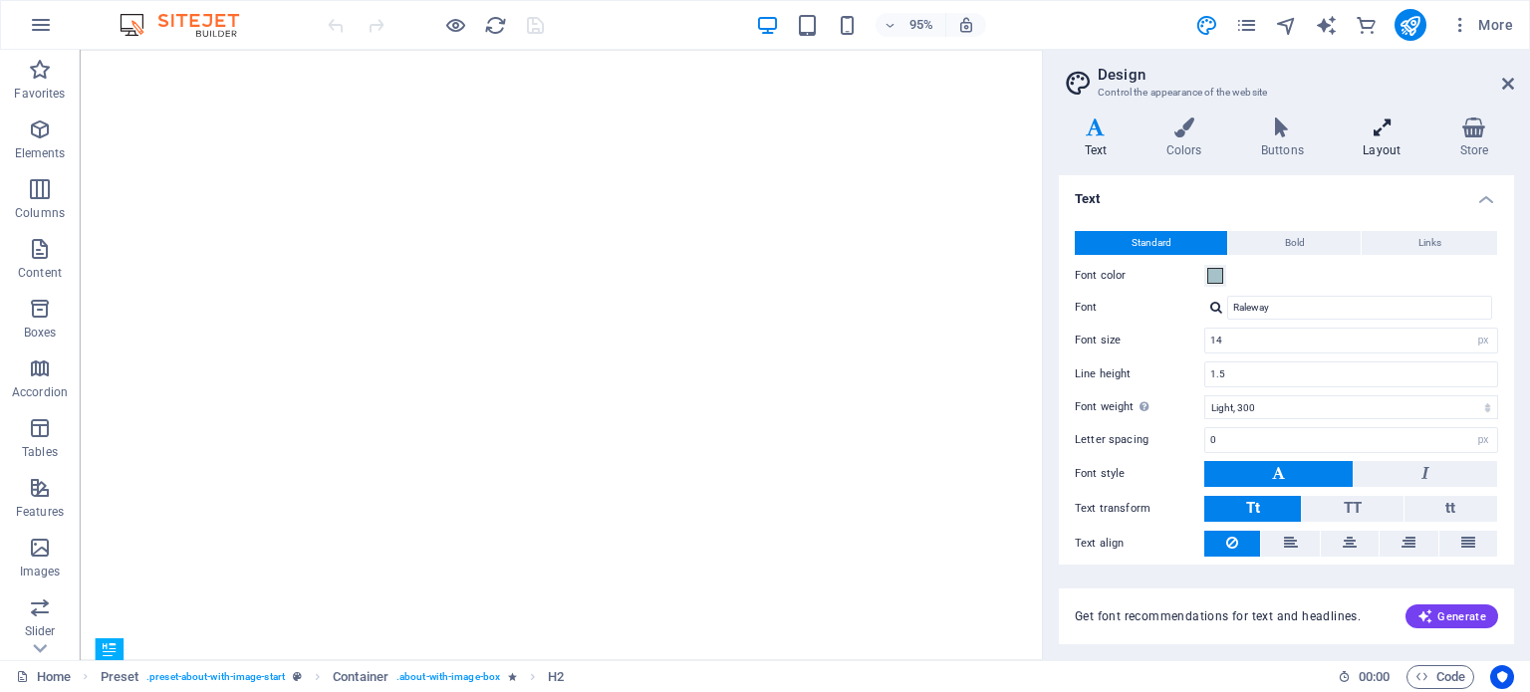
click at [1383, 137] on h4 "Layout" at bounding box center [1386, 139] width 97 height 42
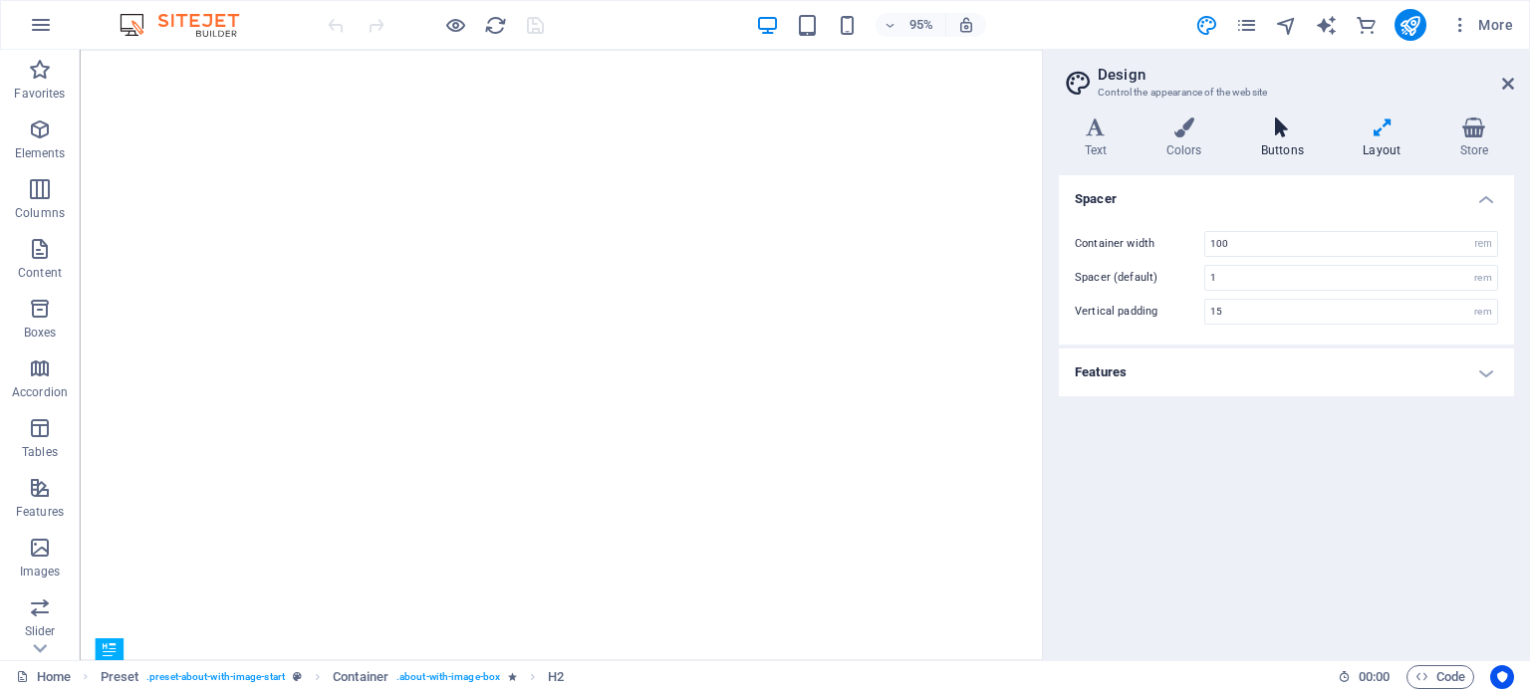
click at [1275, 143] on h4 "Buttons" at bounding box center [1286, 139] width 102 height 42
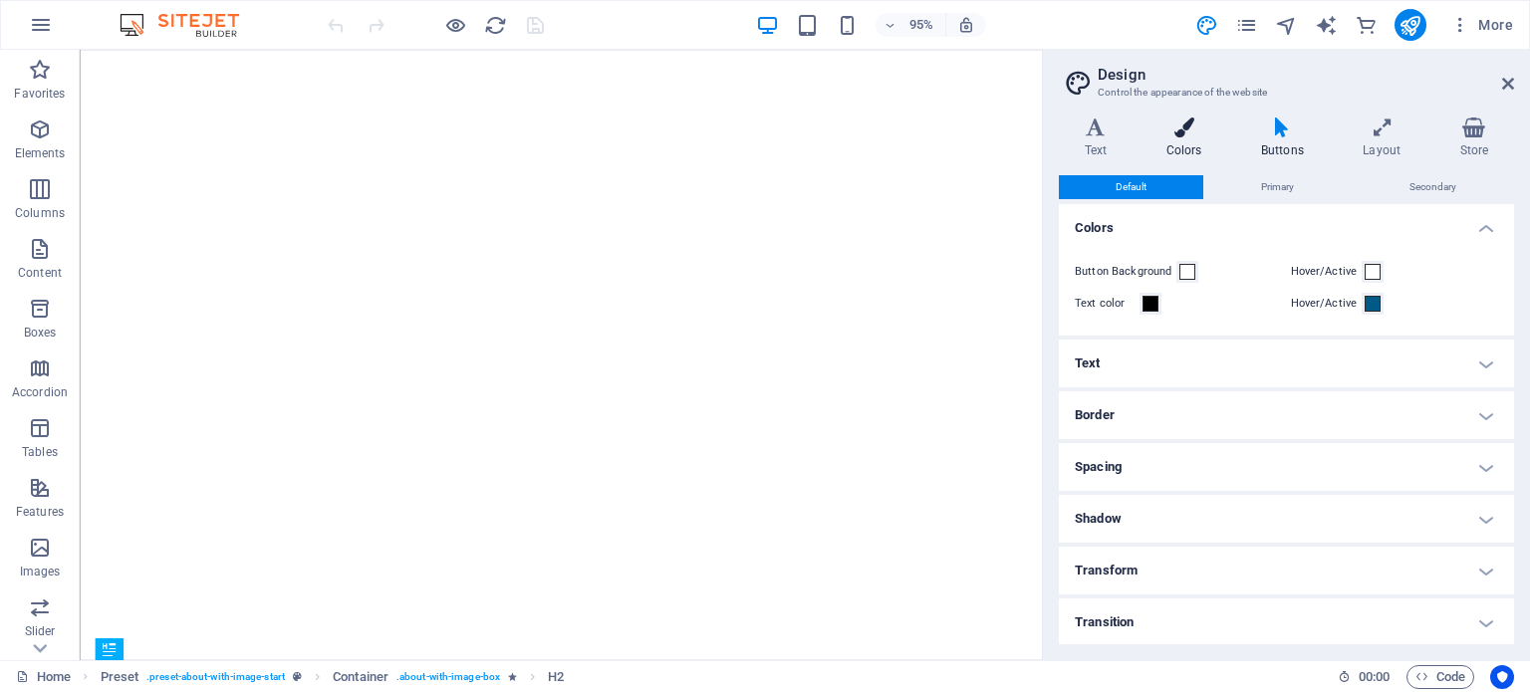
click at [1195, 137] on h4 "Colors" at bounding box center [1187, 139] width 95 height 42
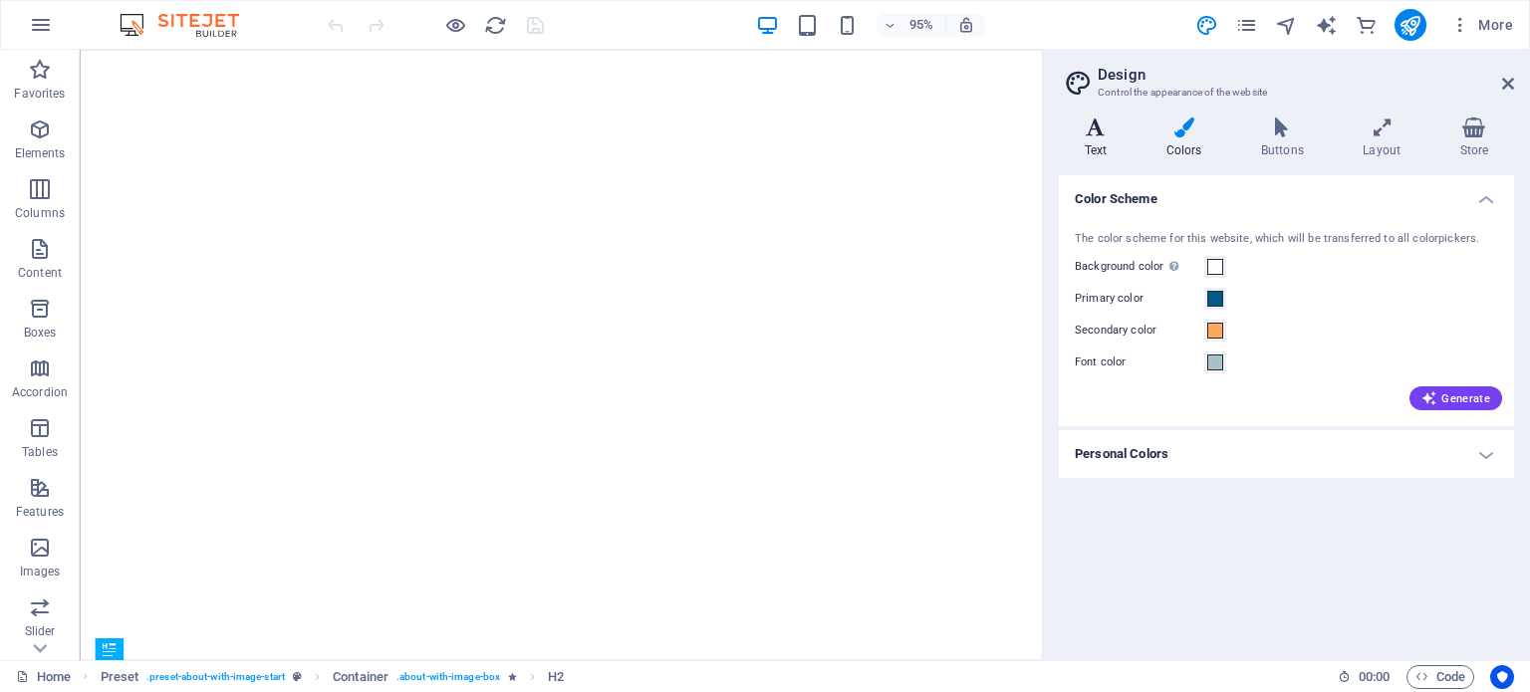
click at [1099, 136] on icon at bounding box center [1096, 128] width 74 height 20
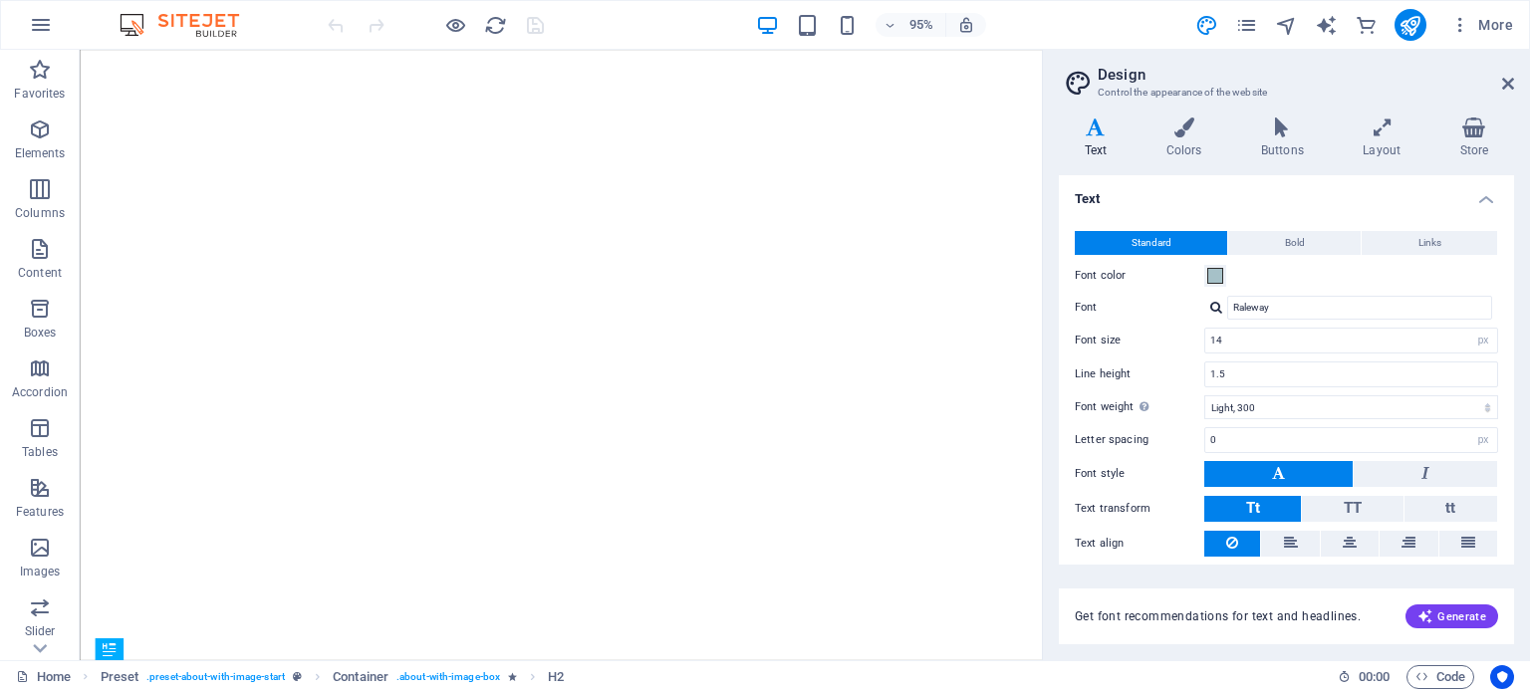
drag, startPoint x: 1507, startPoint y: 84, endPoint x: 1498, endPoint y: 72, distance: 14.9
click at [1507, 84] on icon at bounding box center [1508, 84] width 12 height 16
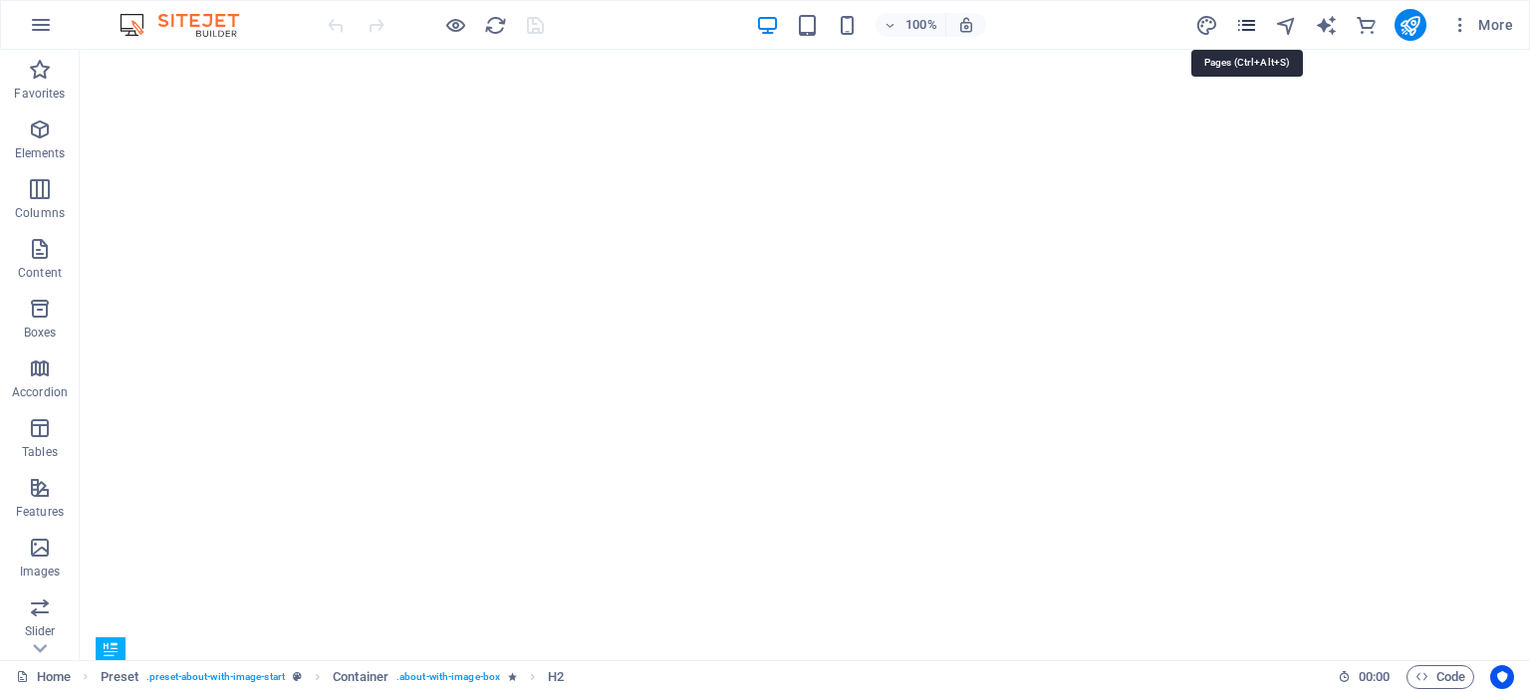
click at [1242, 23] on icon "pages" at bounding box center [1246, 25] width 23 height 23
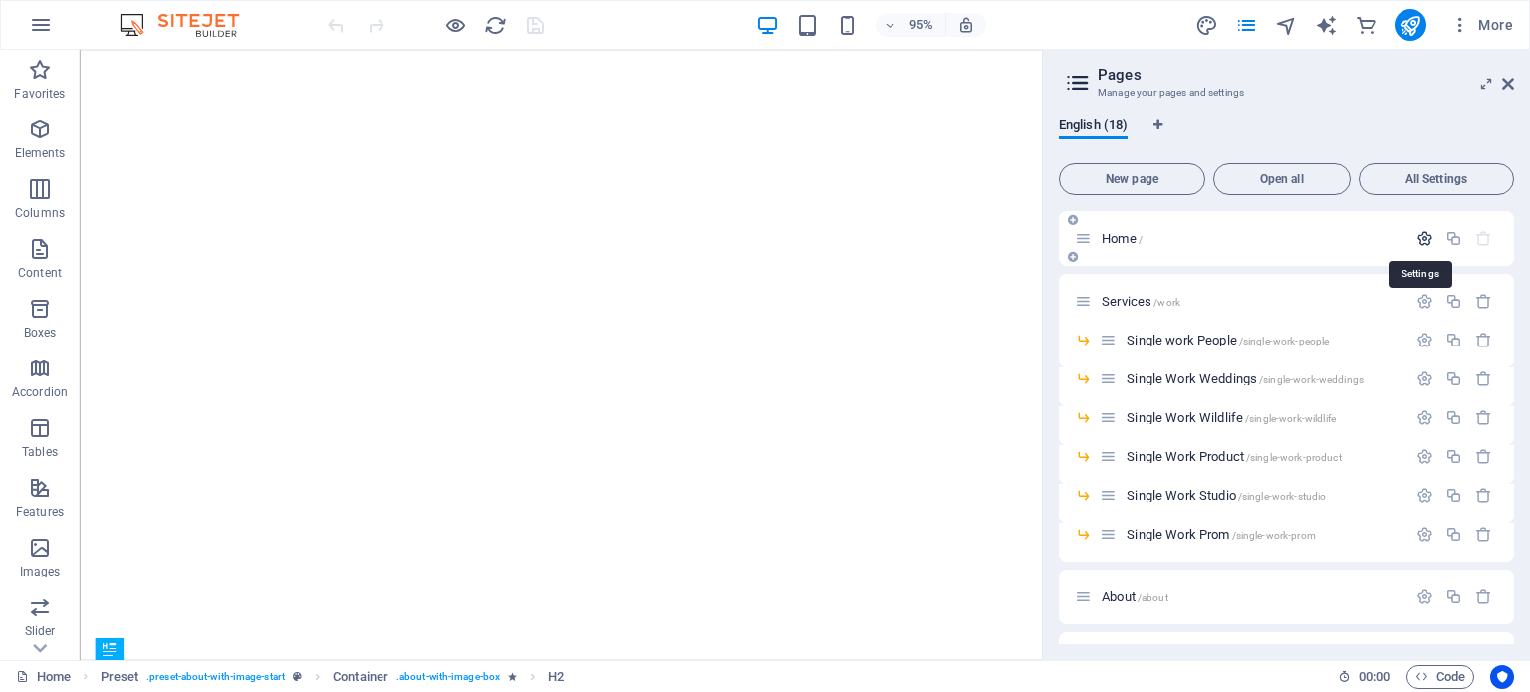
click at [1422, 235] on icon "button" at bounding box center [1424, 238] width 17 height 17
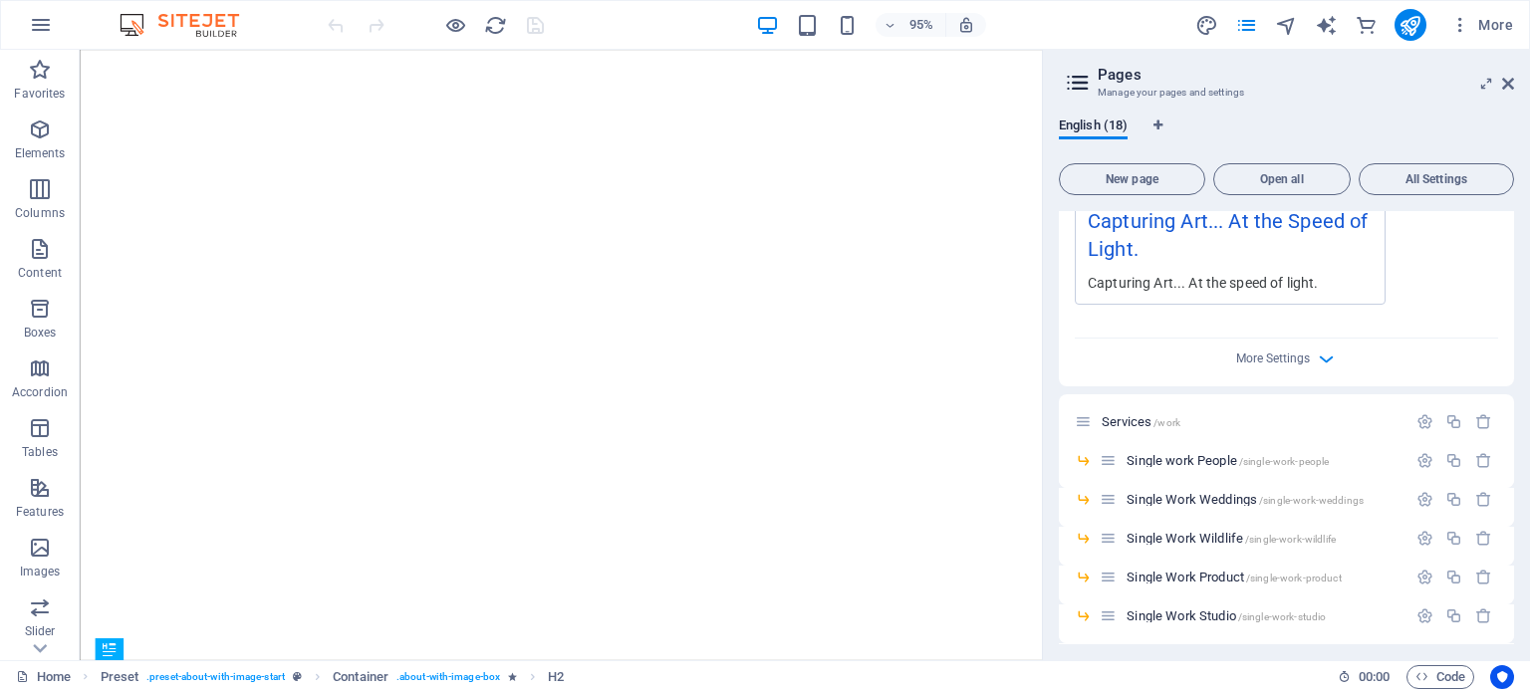
scroll to position [697, 0]
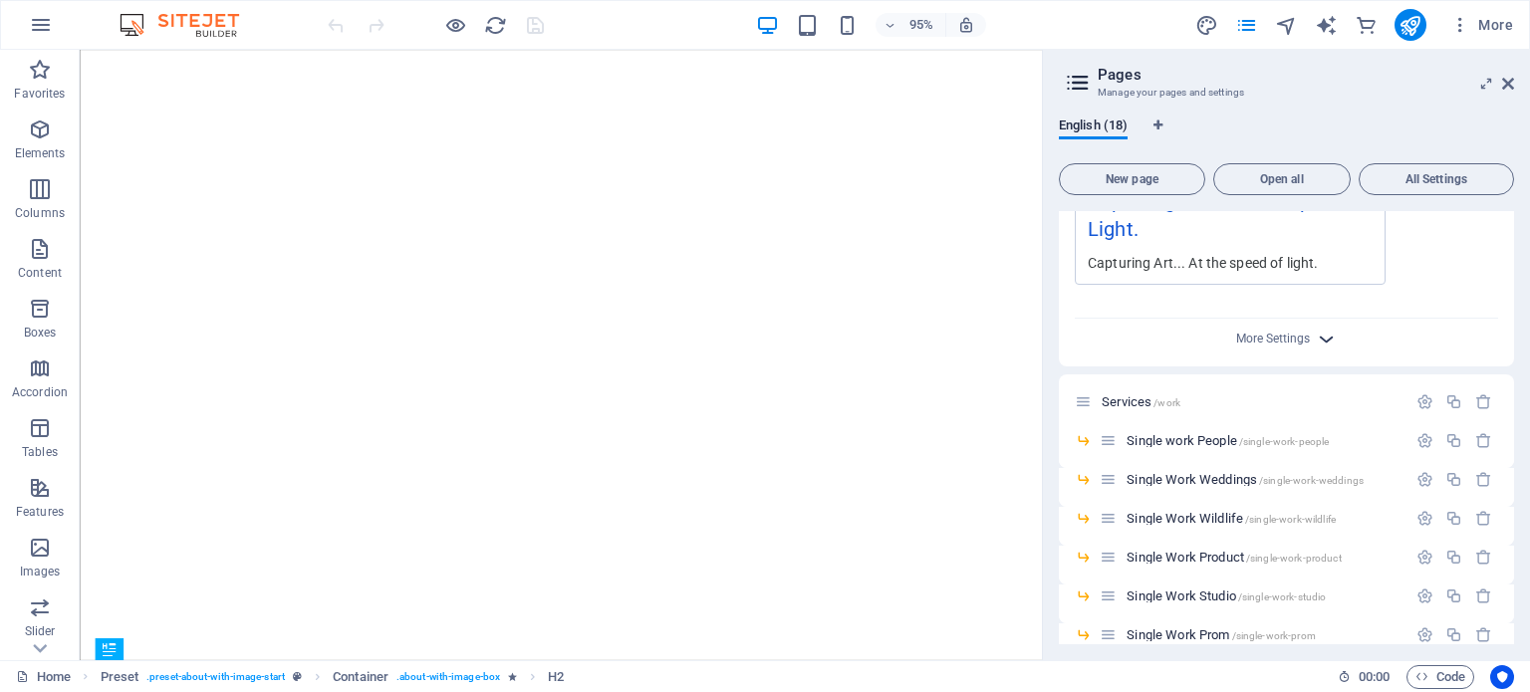
click at [1319, 332] on icon "button" at bounding box center [1326, 339] width 23 height 23
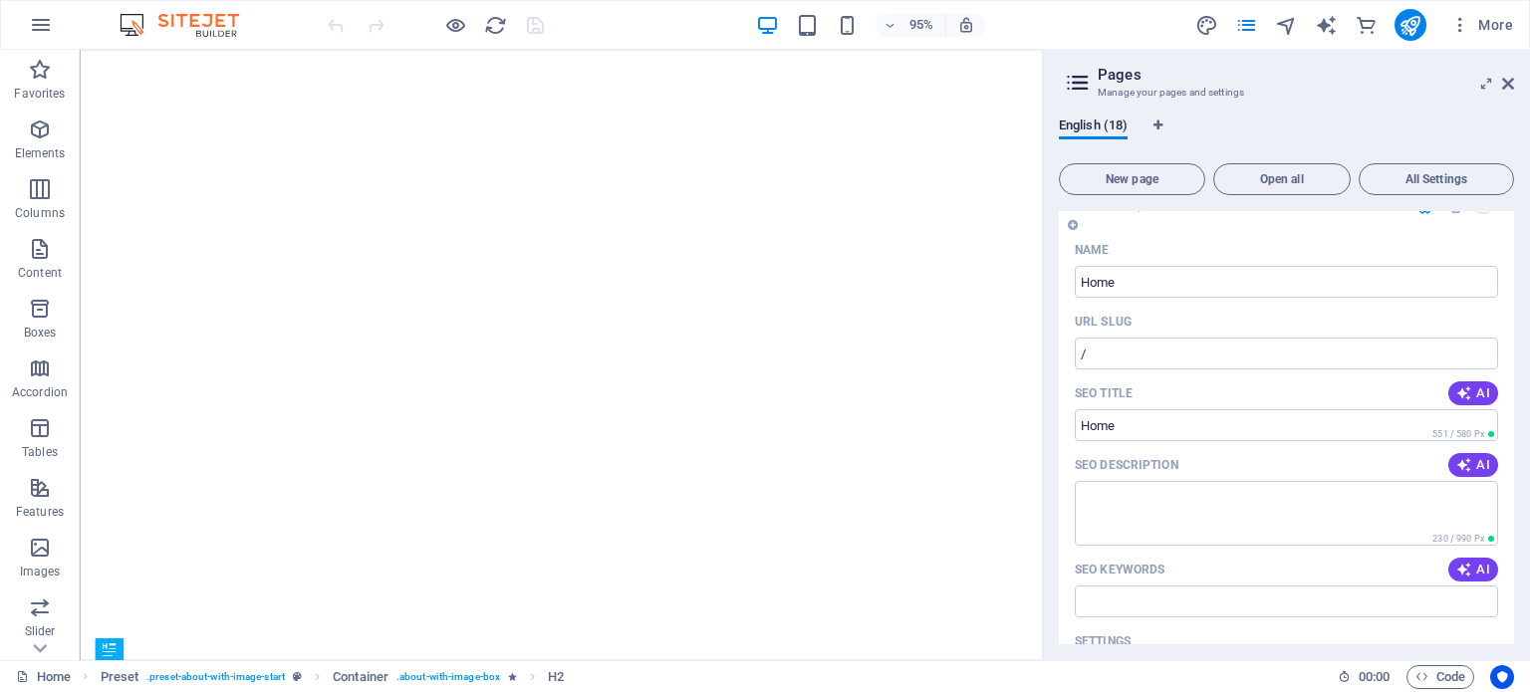
scroll to position [0, 0]
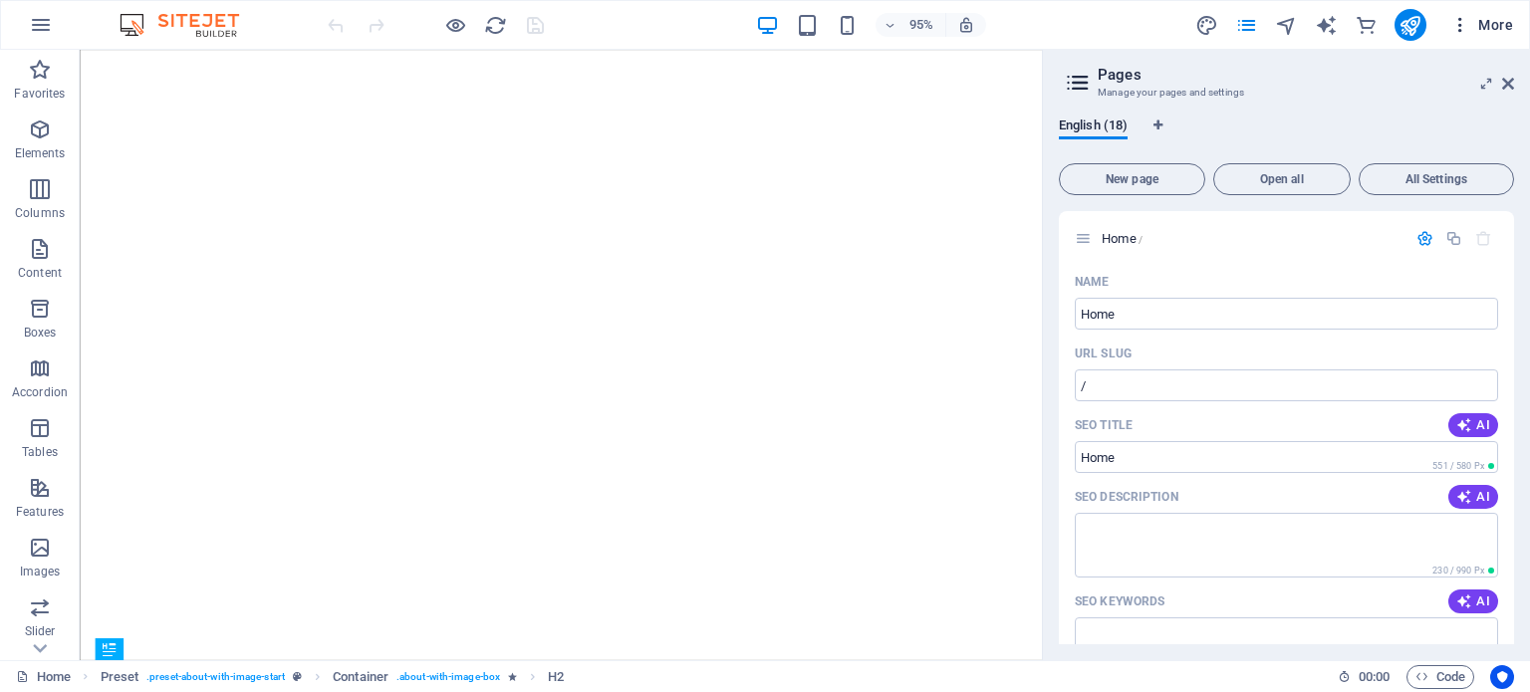
click at [1507, 15] on span "More" at bounding box center [1481, 25] width 63 height 20
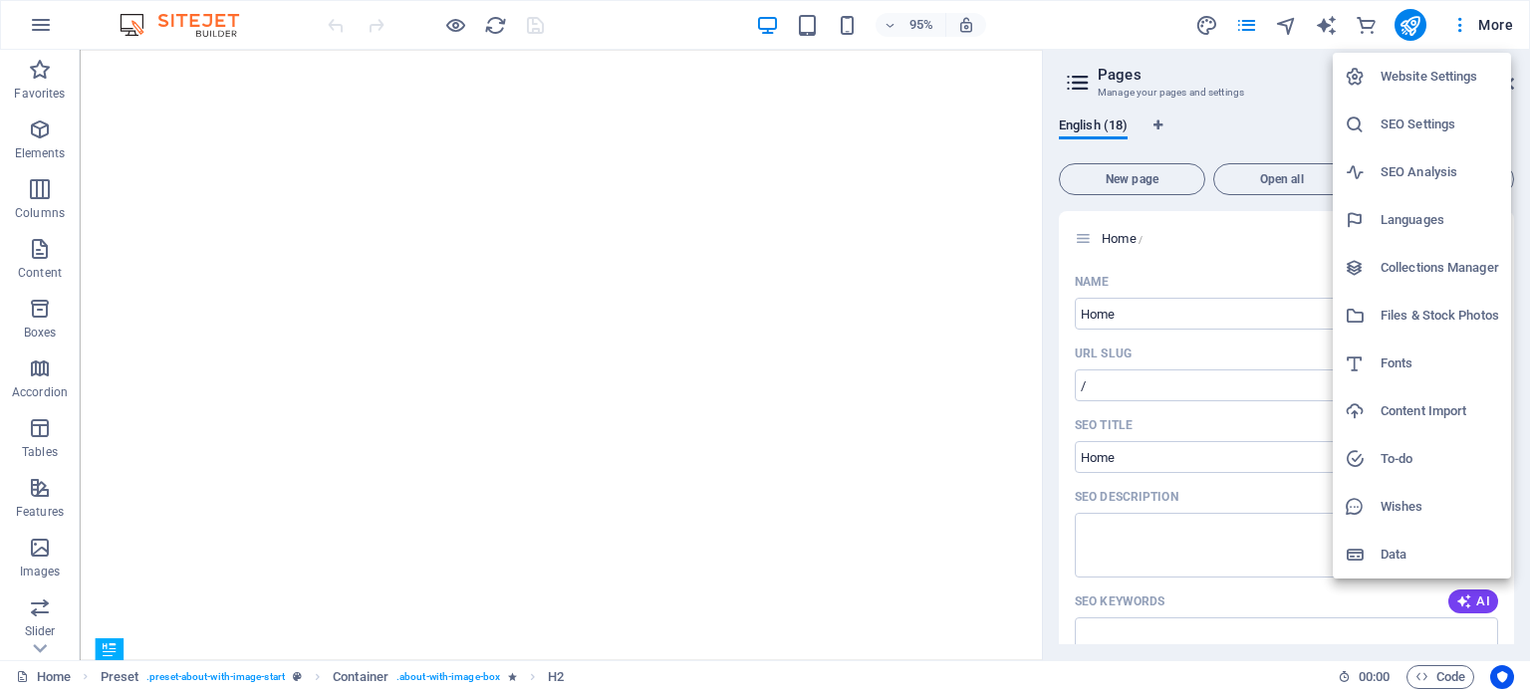
click at [1423, 80] on h6 "Website Settings" at bounding box center [1439, 77] width 119 height 24
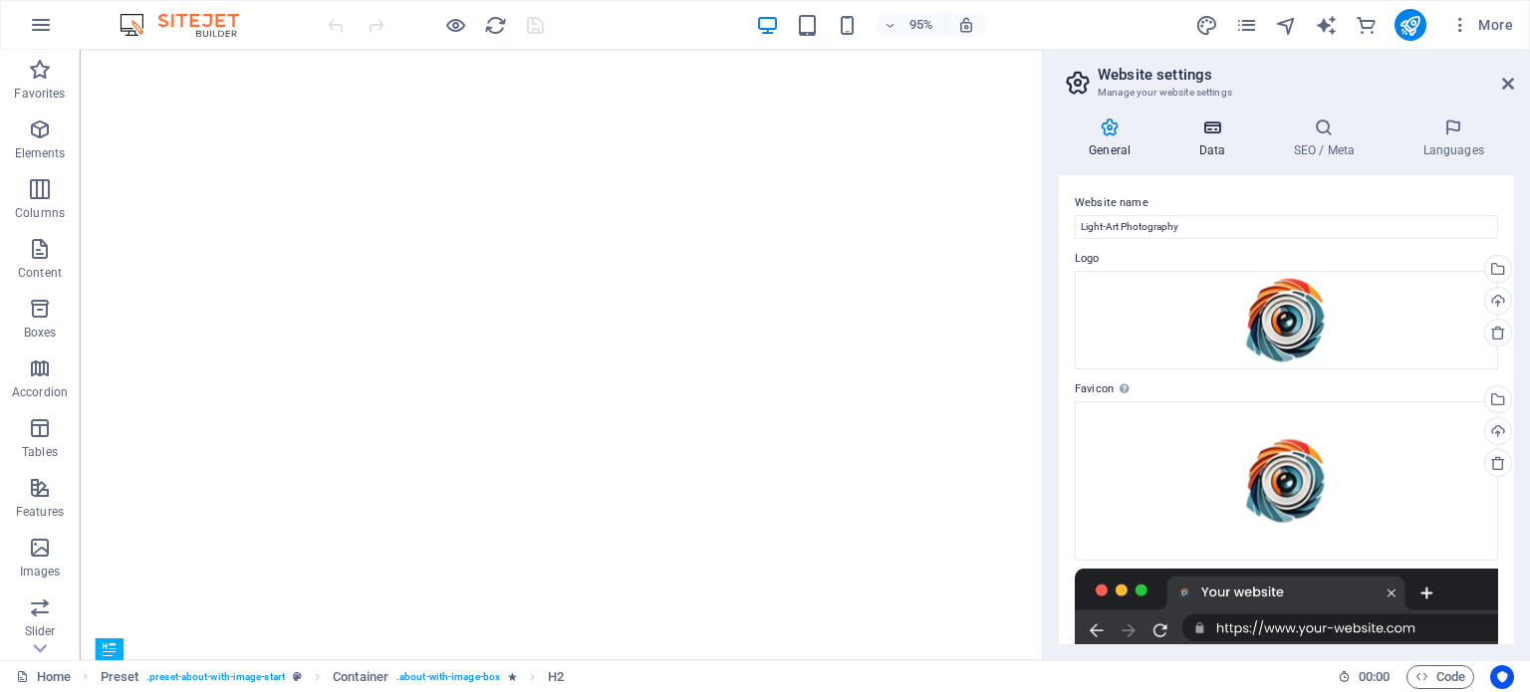
click at [1217, 130] on icon at bounding box center [1211, 128] width 87 height 20
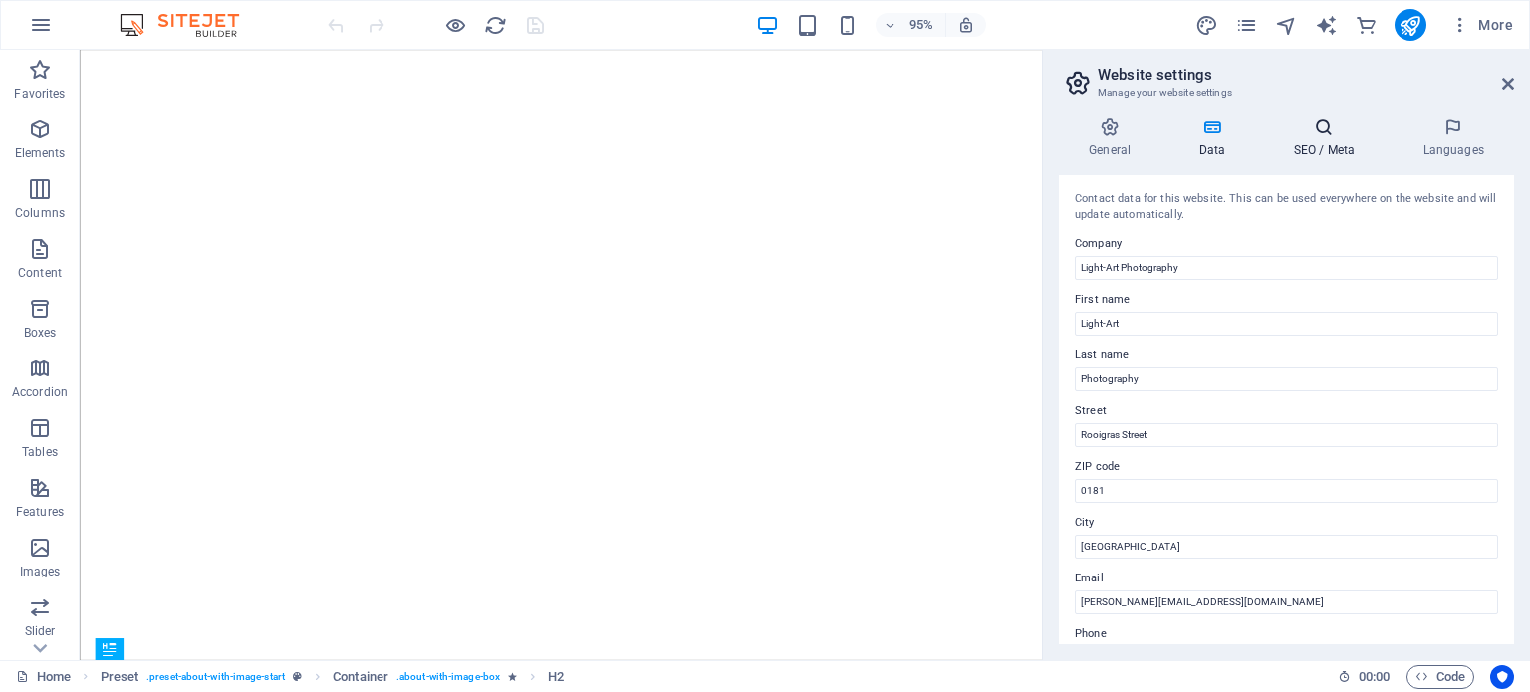
click at [1327, 142] on h4 "SEO / Meta" at bounding box center [1327, 139] width 129 height 42
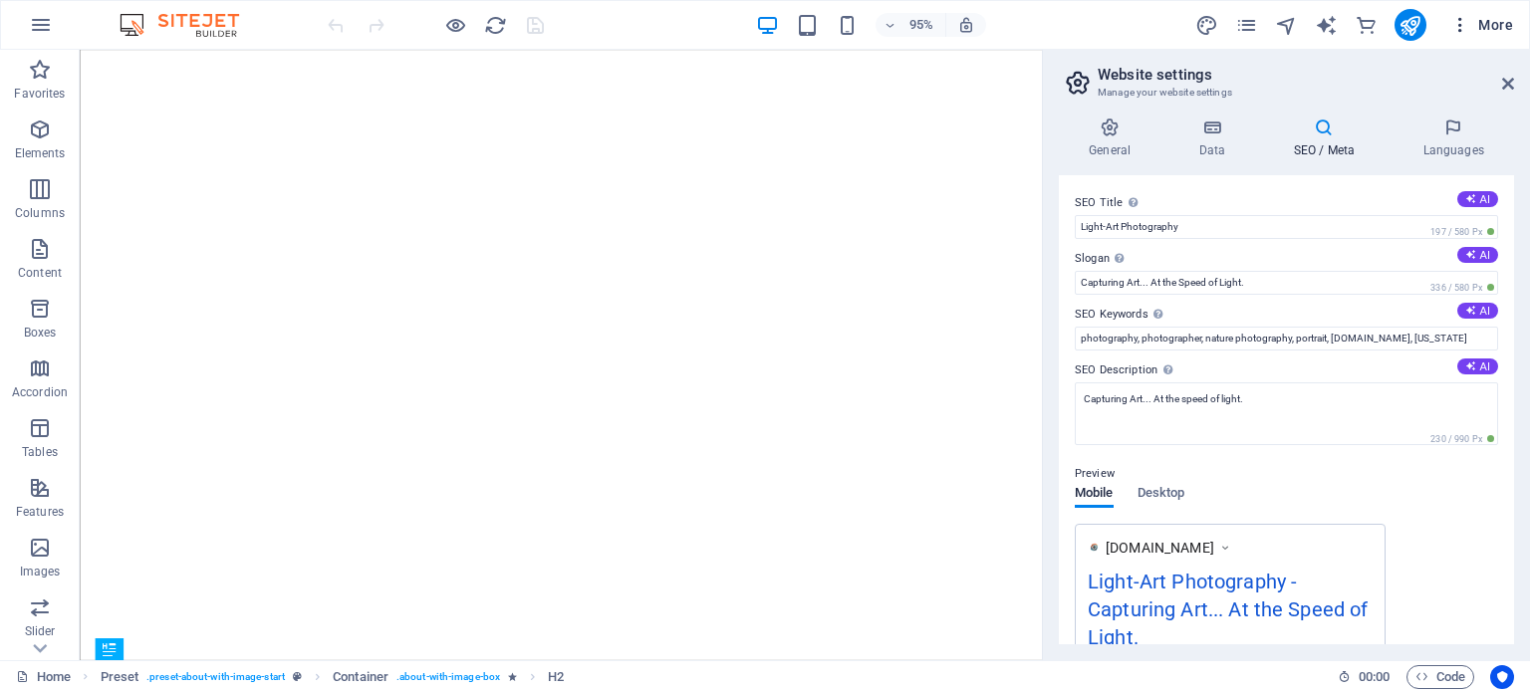
click at [1498, 13] on button "More" at bounding box center [1481, 25] width 79 height 32
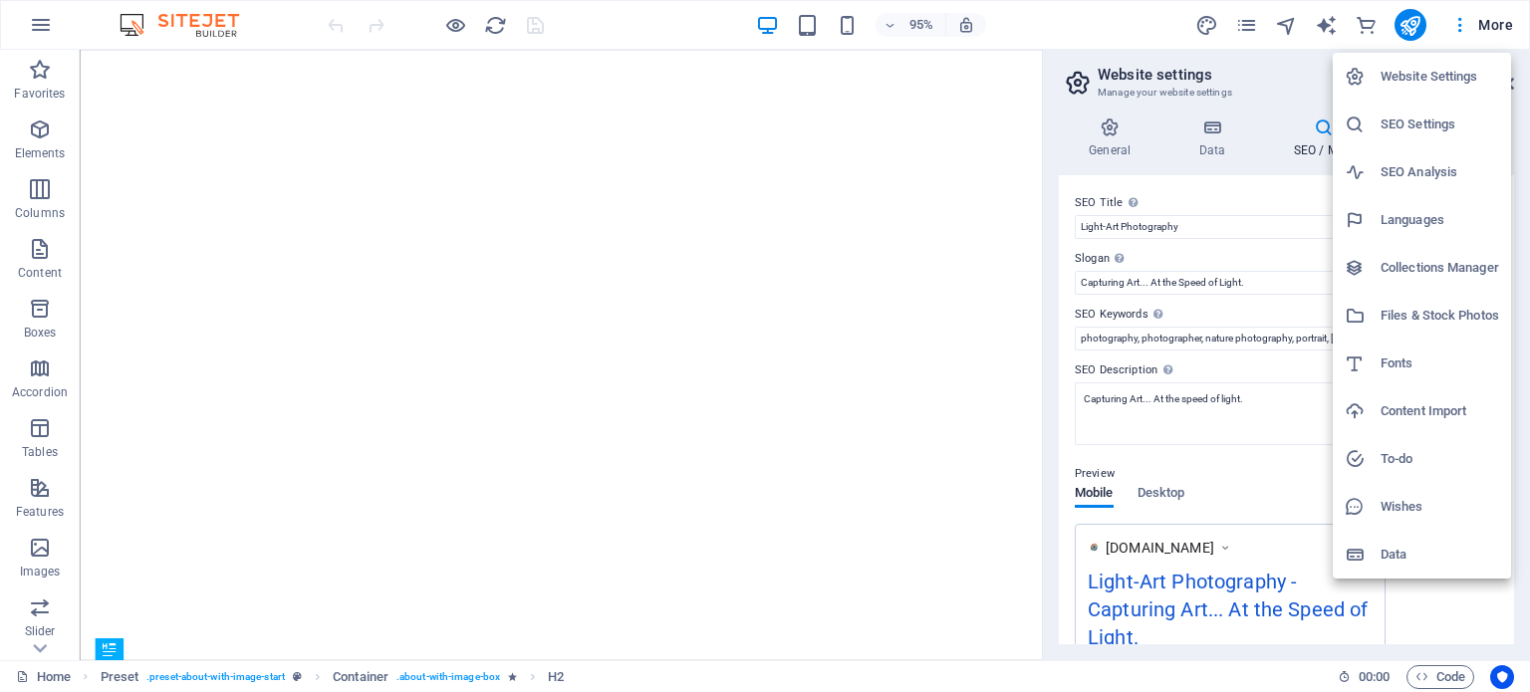
click at [1385, 561] on h6 "Data" at bounding box center [1439, 555] width 119 height 24
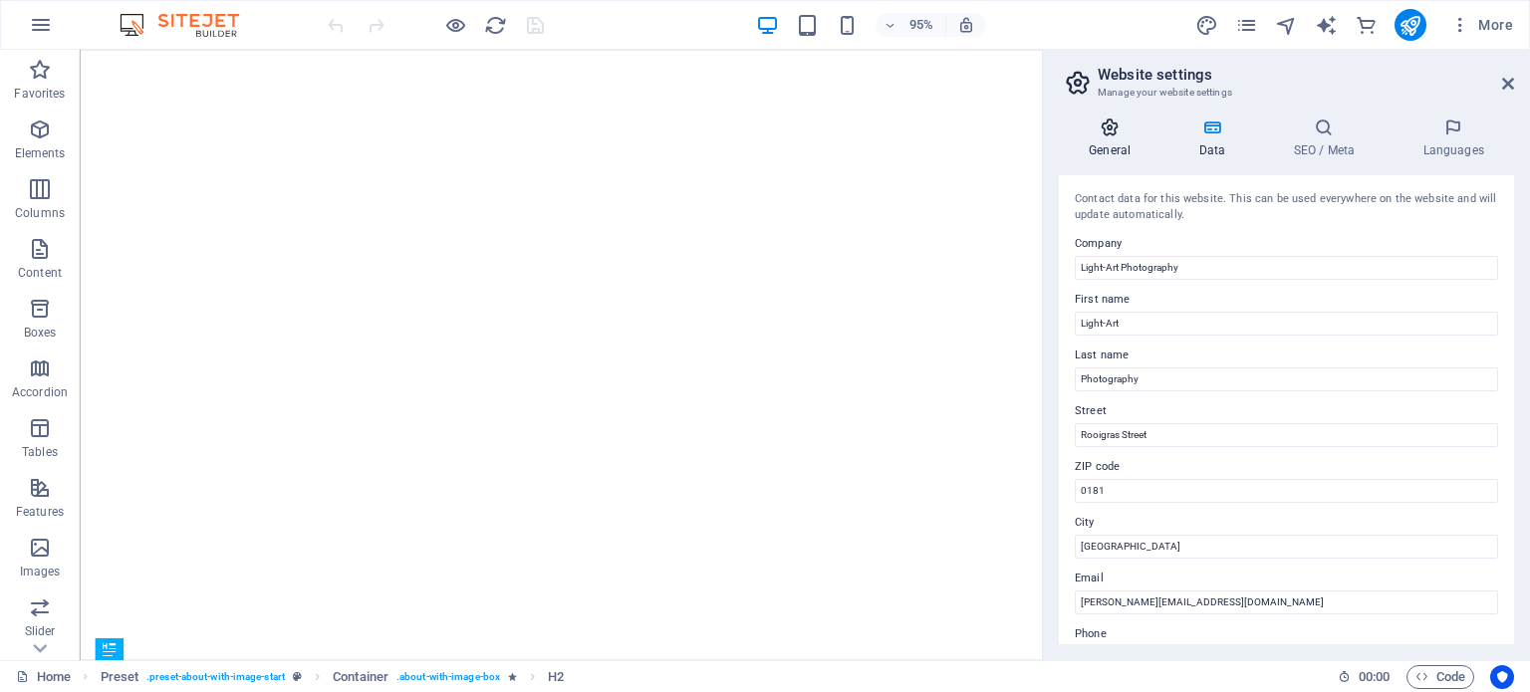
click at [1106, 138] on h4 "General" at bounding box center [1114, 139] width 110 height 42
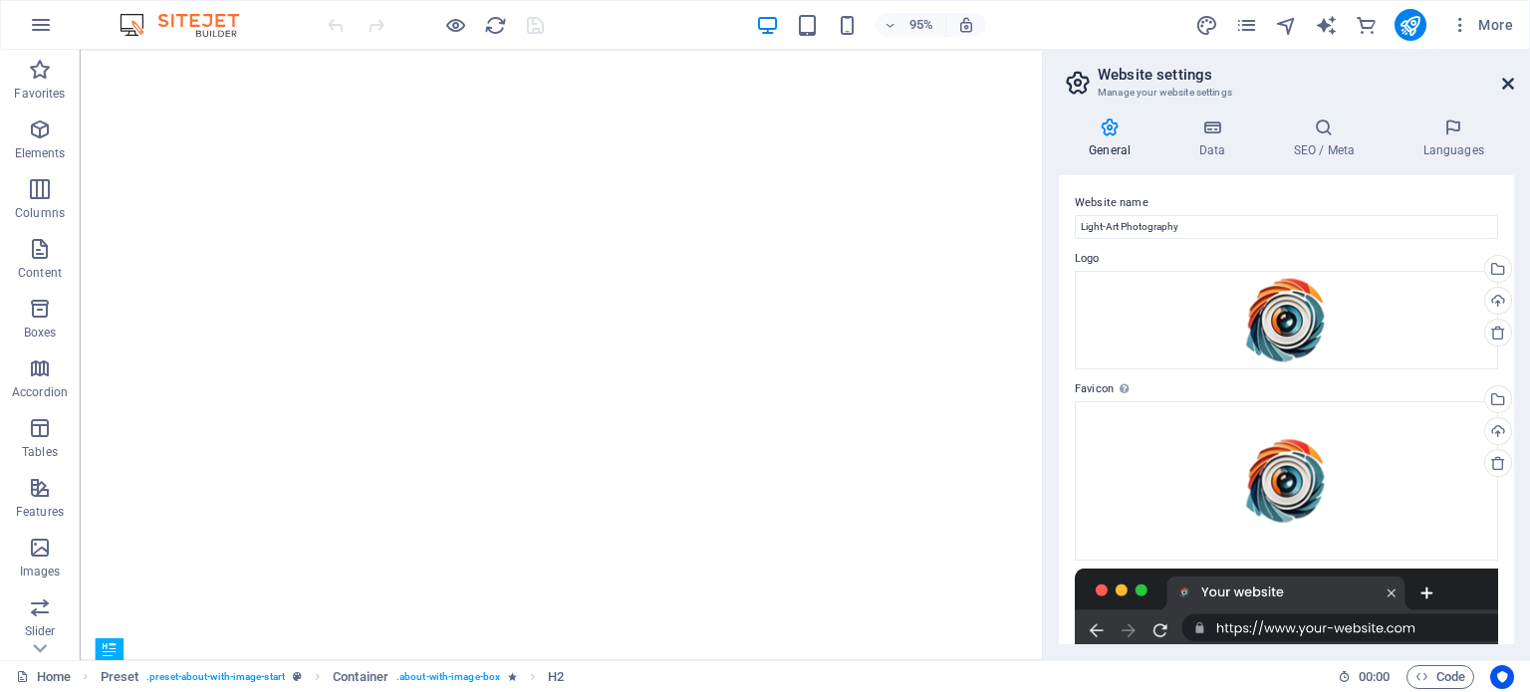
click at [1507, 83] on icon at bounding box center [1508, 84] width 12 height 16
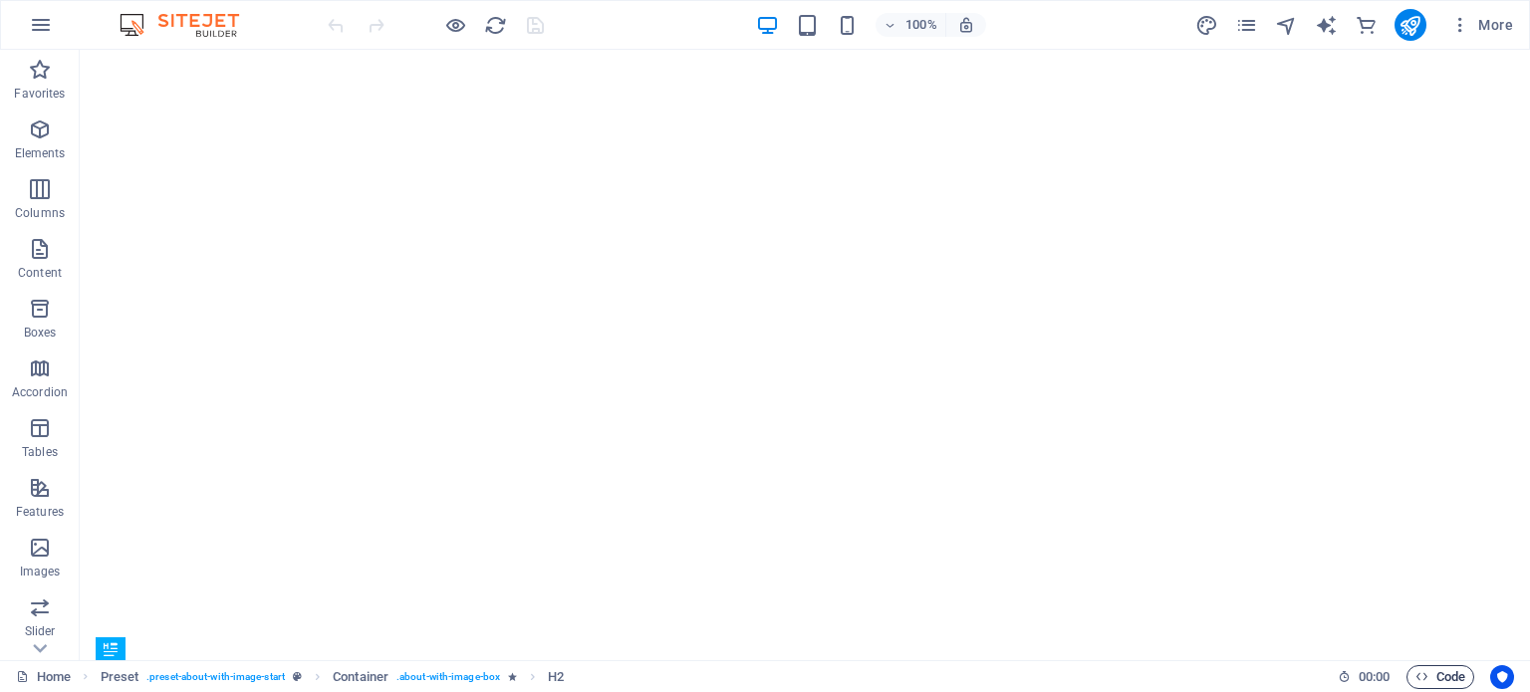
click at [1439, 677] on span "Code" at bounding box center [1440, 677] width 50 height 24
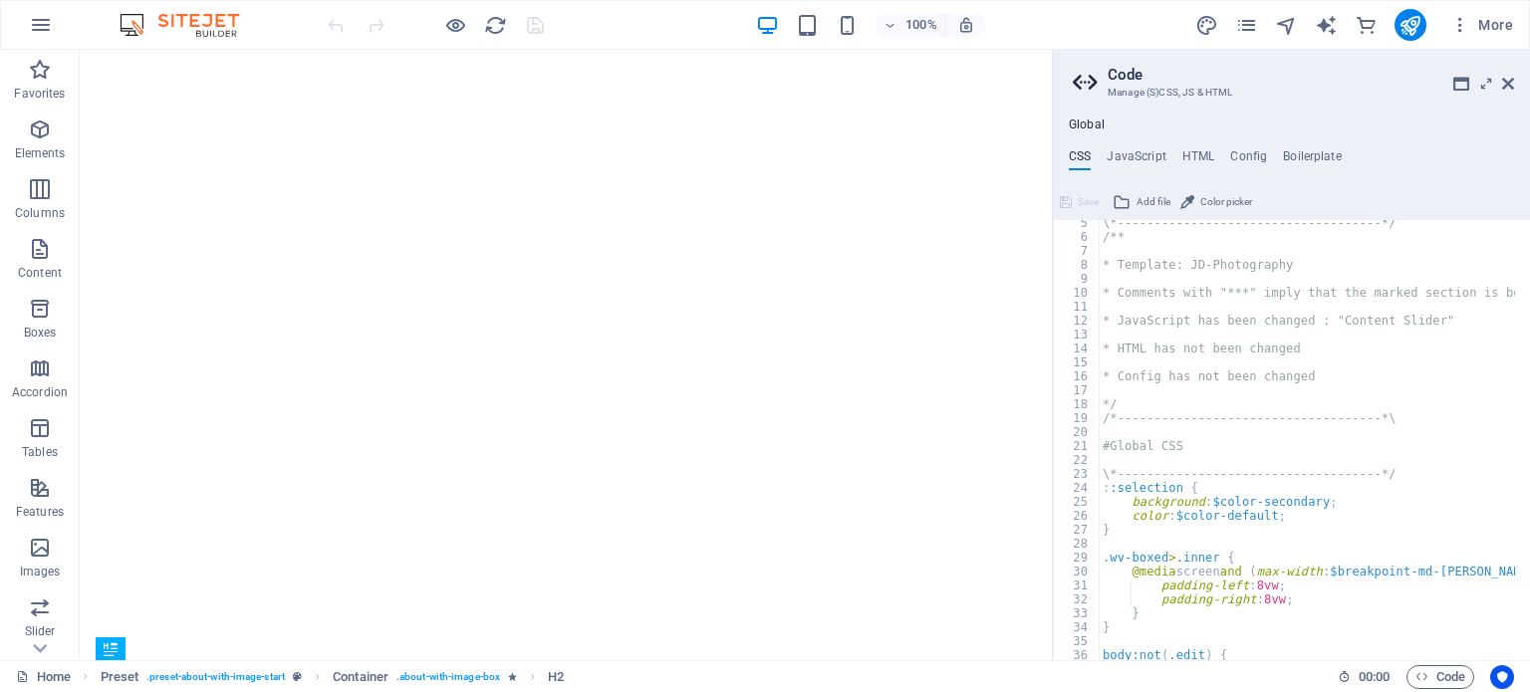
scroll to position [60, 0]
click at [1195, 150] on h4 "HTML" at bounding box center [1198, 160] width 33 height 22
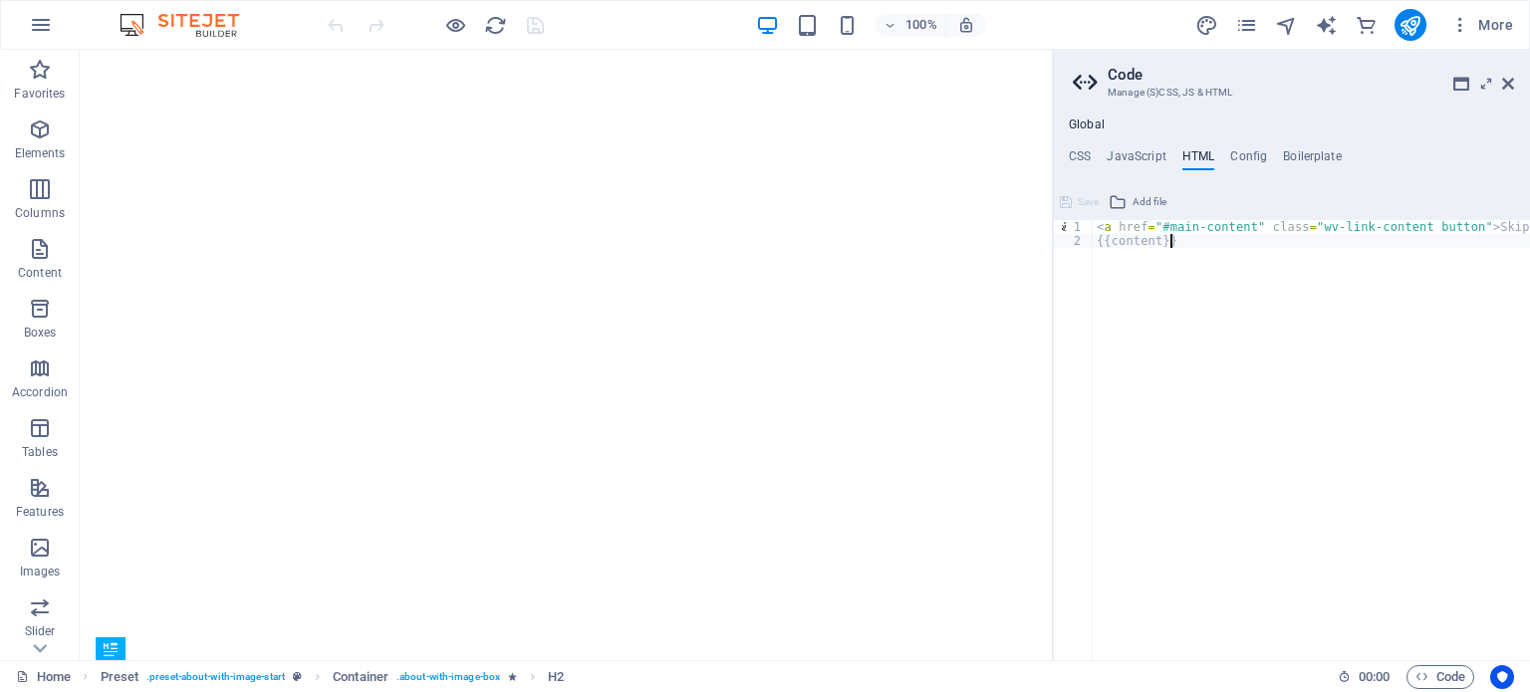
click at [1167, 302] on div "< a href = "#main-content" class = "wv-link-content button" > Skip to main cont…" at bounding box center [1362, 446] width 538 height 453
type textarea "{{content}}"
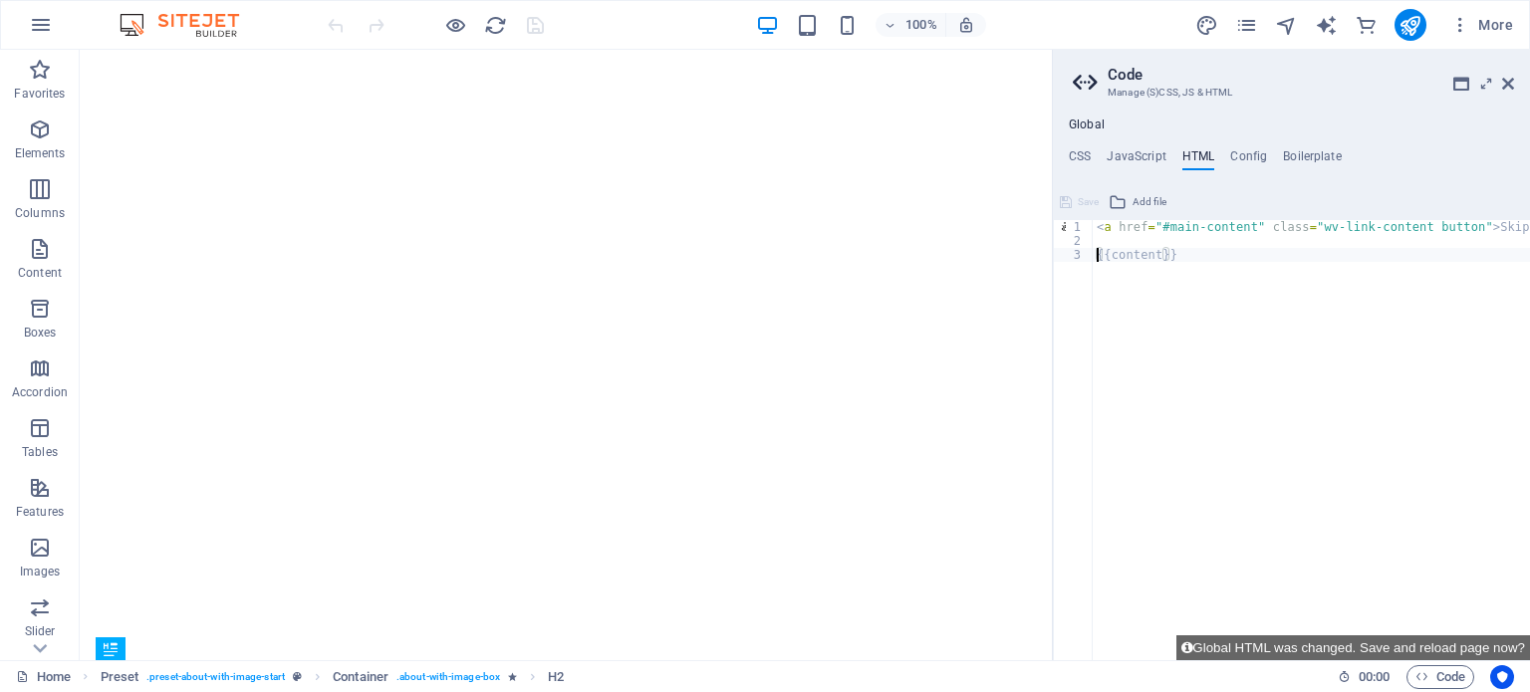
scroll to position [0, 0]
paste textarea "<script id="mcjs">!function(c,h,i,m,p){m=c.createElement(h),p=c.getElementsByTa…"
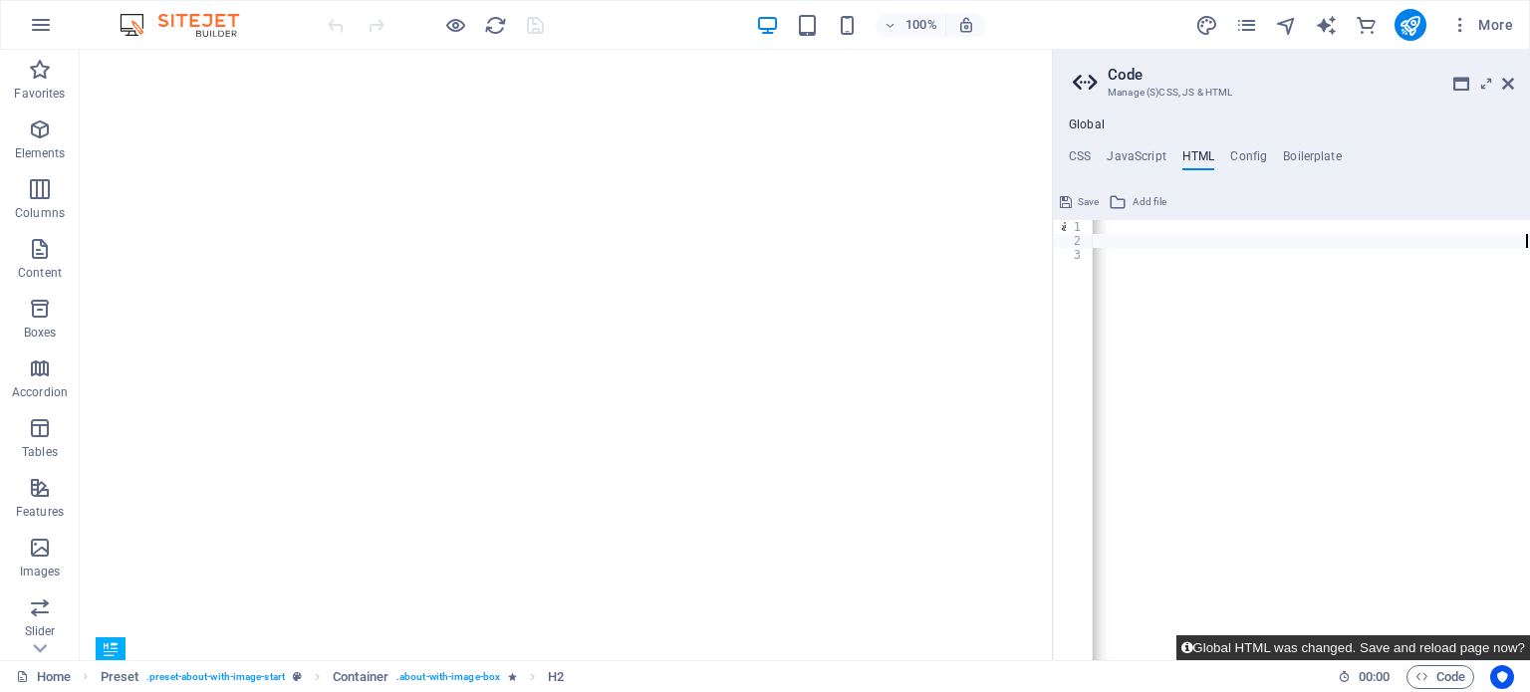
type textarea "<script id="mcjs">!function(c,h,i,m,p){m=c.createElement(h),p=c.getElementsByTa…"
click at [1403, 644] on button "Global HTML was changed. Save and reload page now?" at bounding box center [1353, 647] width 354 height 25
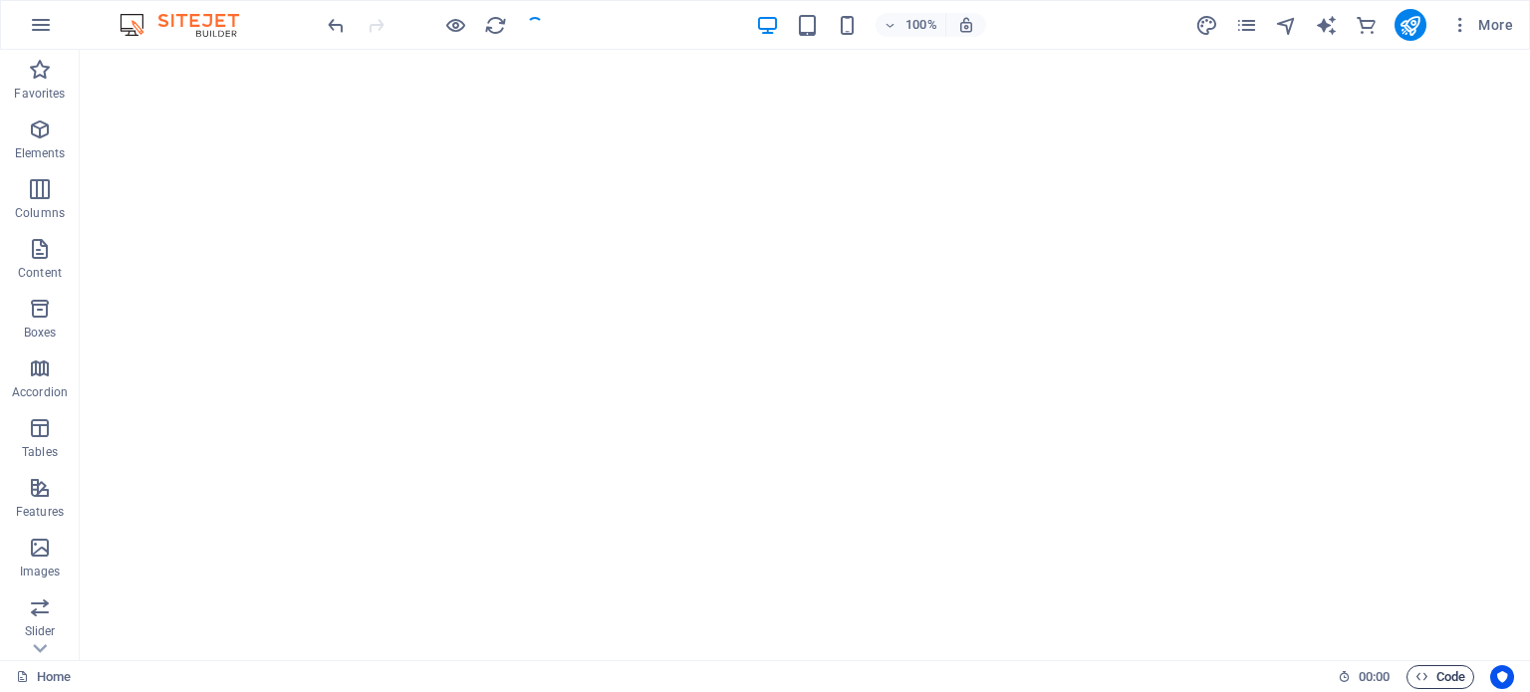
click at [1464, 671] on span "Code" at bounding box center [1440, 677] width 50 height 24
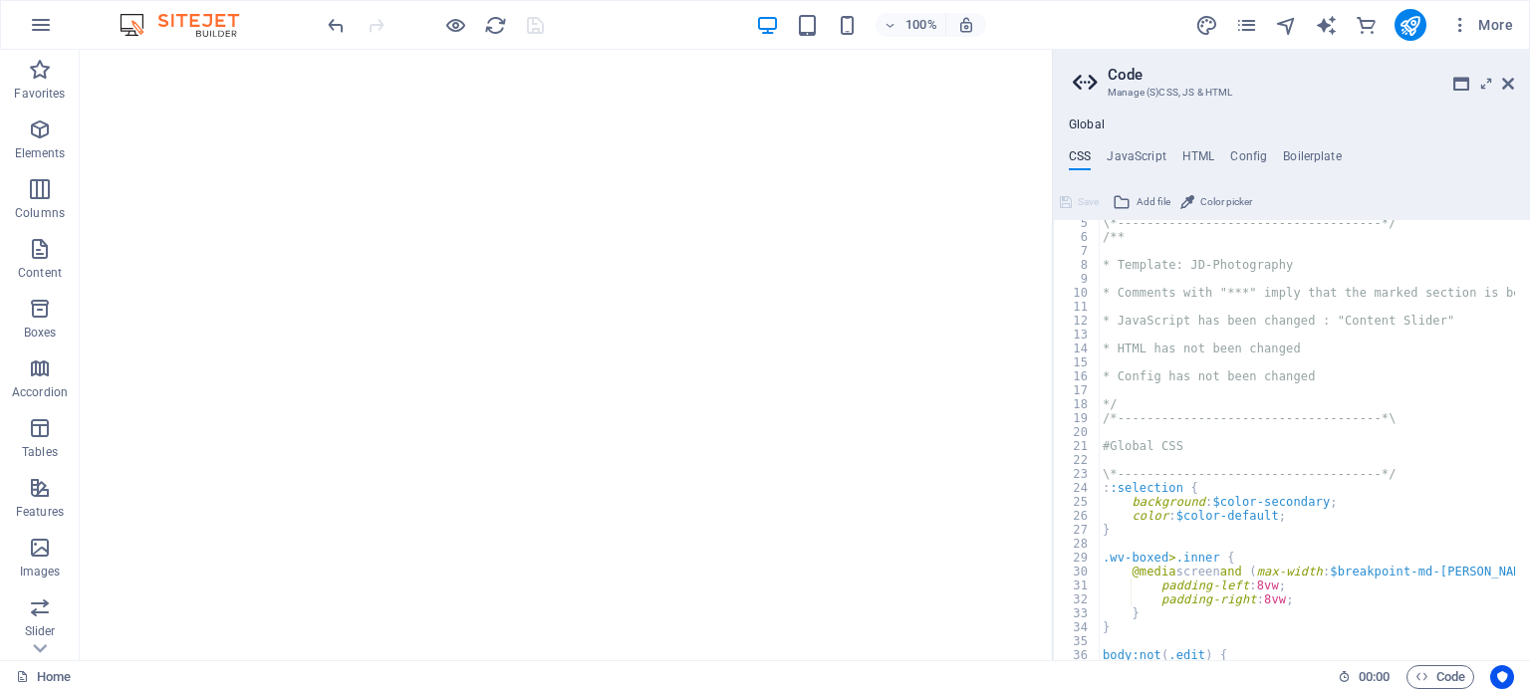
click at [1194, 147] on div "Global CSS JavaScript HTML Config Boilerplate /*-------------------------------…" at bounding box center [1291, 389] width 477 height 543
click at [1195, 157] on h4 "HTML" at bounding box center [1198, 160] width 33 height 22
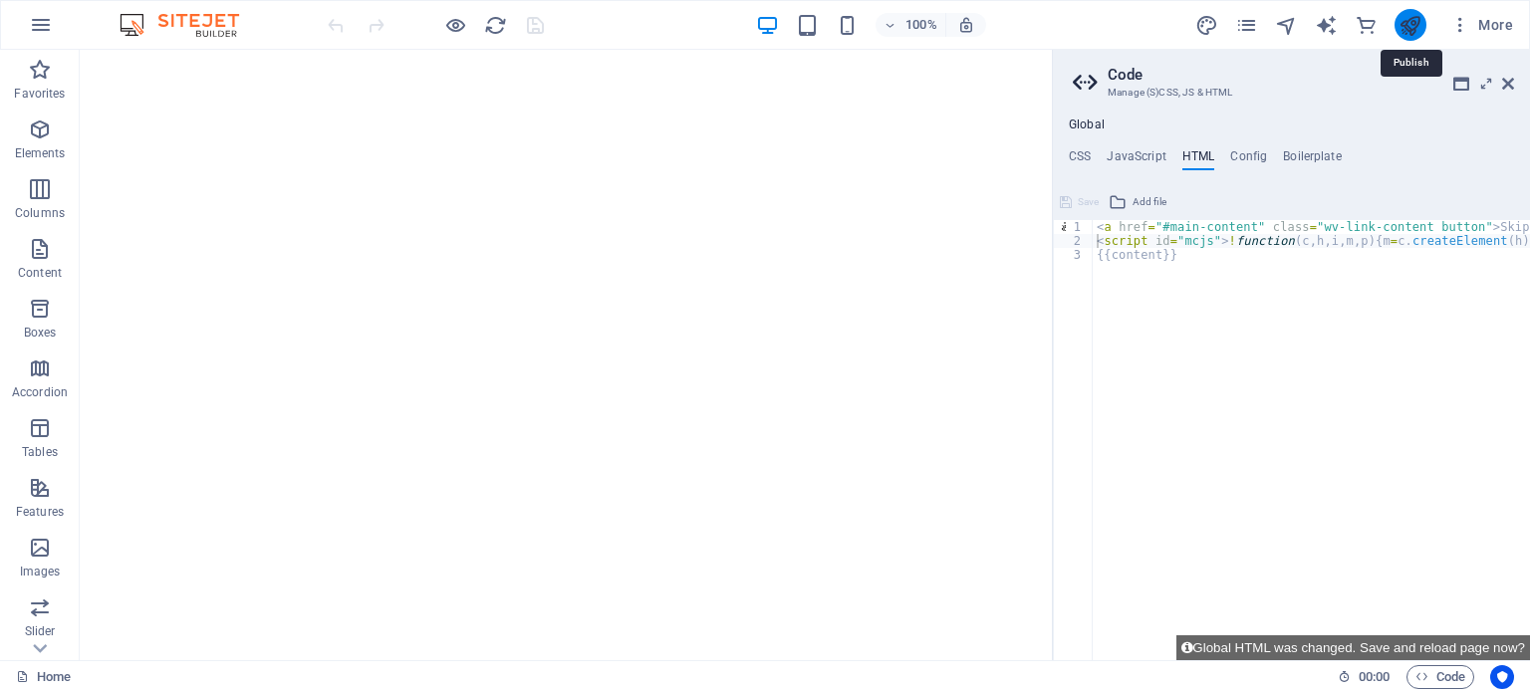
click at [1408, 23] on icon "publish" at bounding box center [1409, 25] width 23 height 23
